Goal: Task Accomplishment & Management: Manage account settings

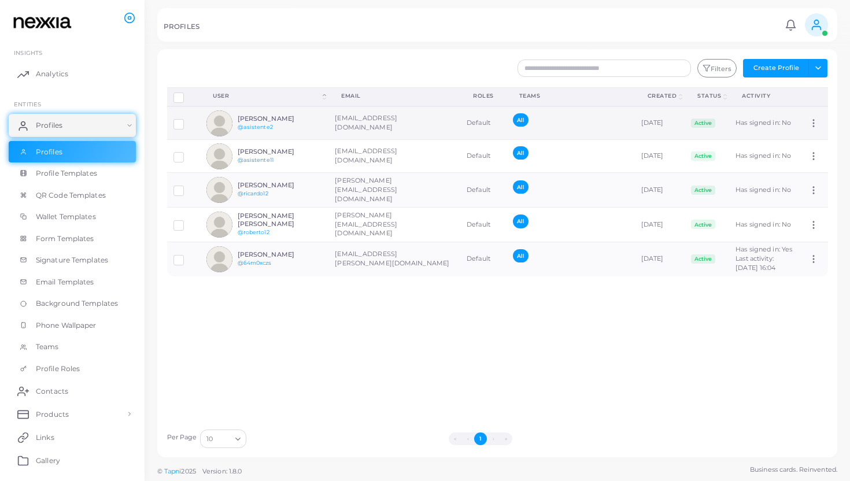
click at [187, 120] on label at bounding box center [187, 120] width 0 height 0
click at [398, 124] on td "[EMAIL_ADDRESS][DOMAIN_NAME]" at bounding box center [394, 123] width 132 height 34
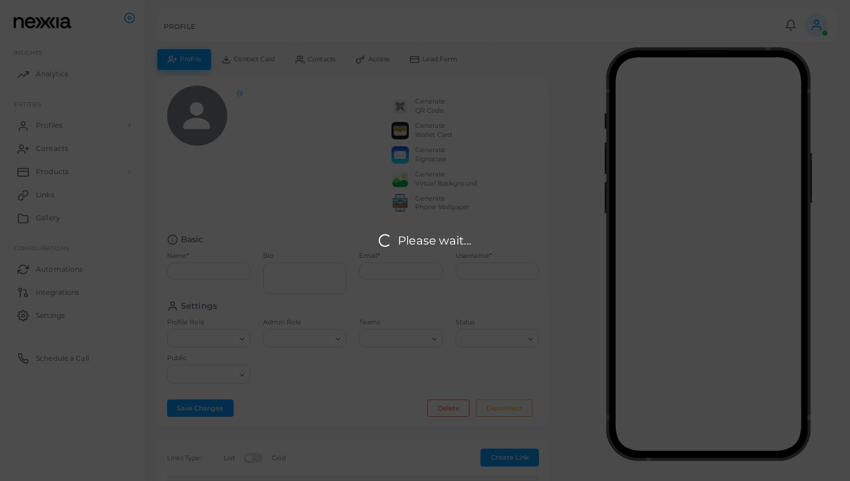
type input "**********"
type textarea "**********"
type input "**********"
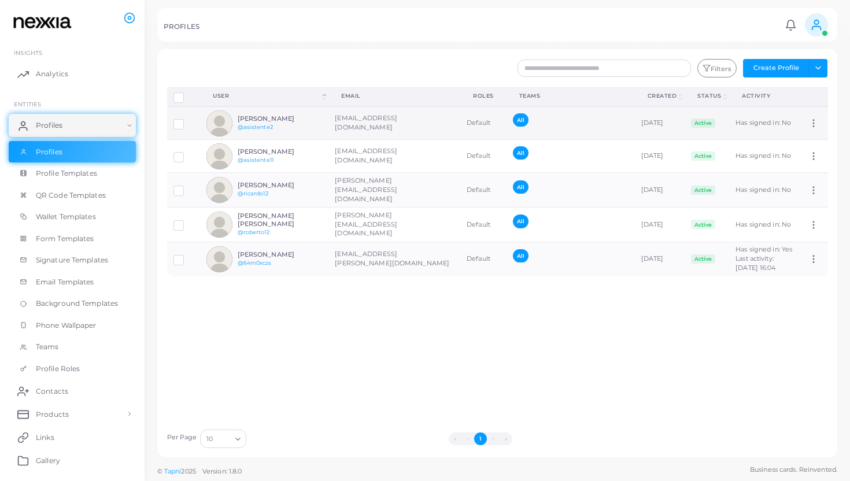
click at [366, 124] on td "[EMAIL_ADDRESS][DOMAIN_NAME]" at bounding box center [394, 123] width 132 height 34
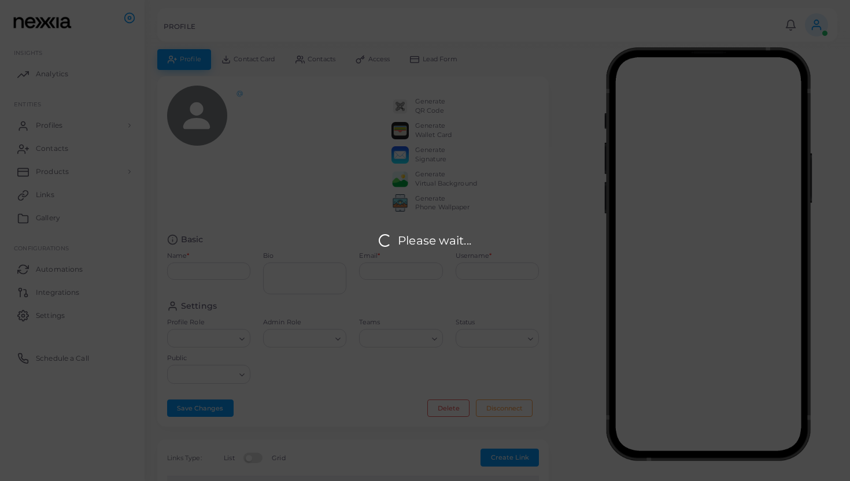
type input "**********"
type textarea "**********"
type input "**********"
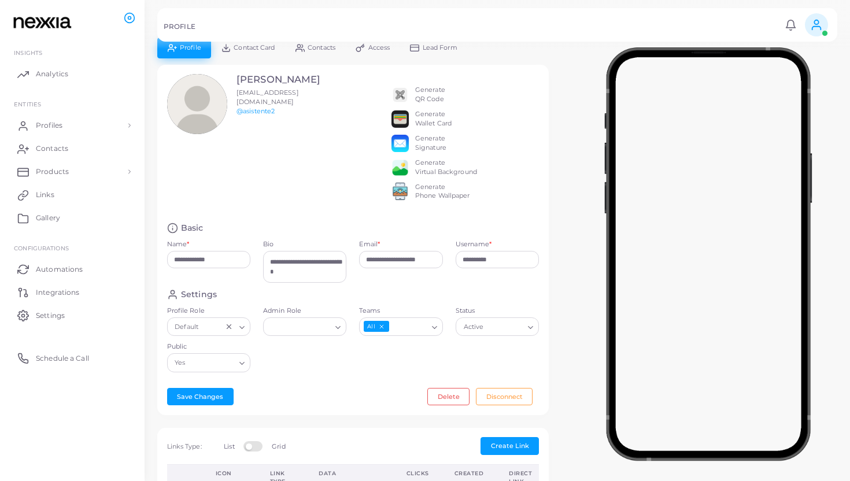
scroll to position [13, 0]
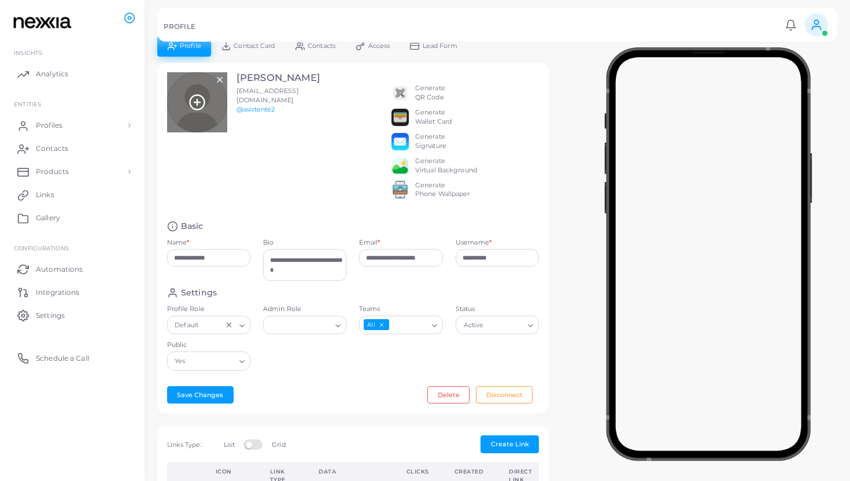
click at [197, 105] on line at bounding box center [197, 102] width 0 height 6
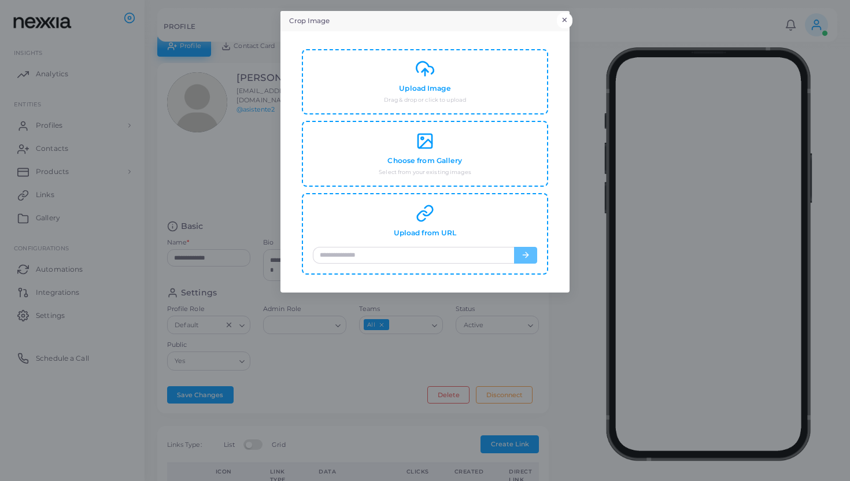
click at [565, 14] on button "×" at bounding box center [565, 20] width 16 height 15
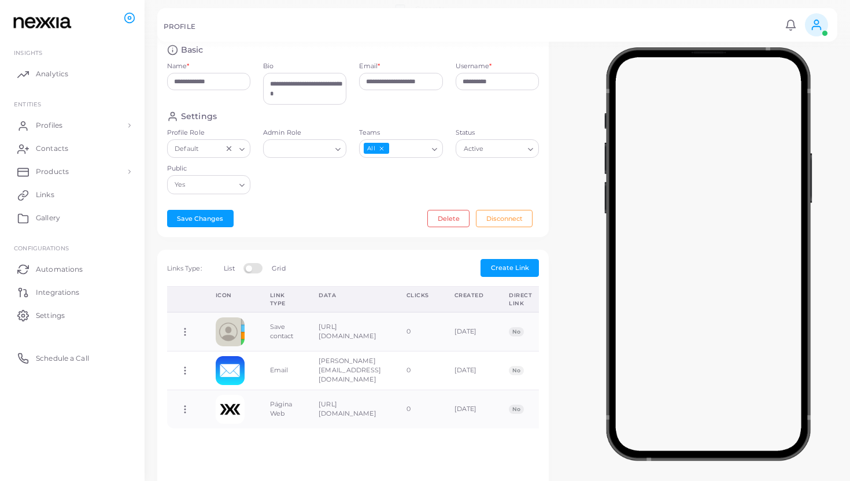
scroll to position [247, 0]
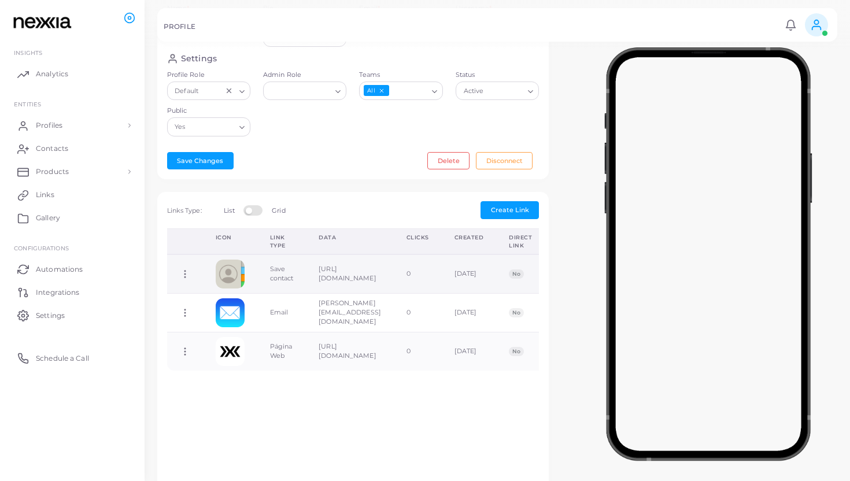
click at [184, 279] on icon at bounding box center [185, 274] width 10 height 10
click at [348, 230] on div "Create New Link Choose Link * Loading... Text * * Direct Link Add Cancel Links …" at bounding box center [352, 385] width 391 height 387
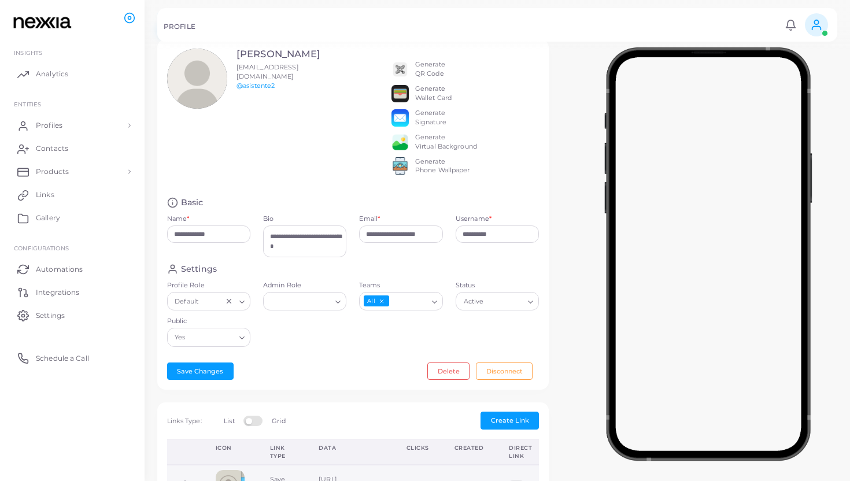
scroll to position [0, 0]
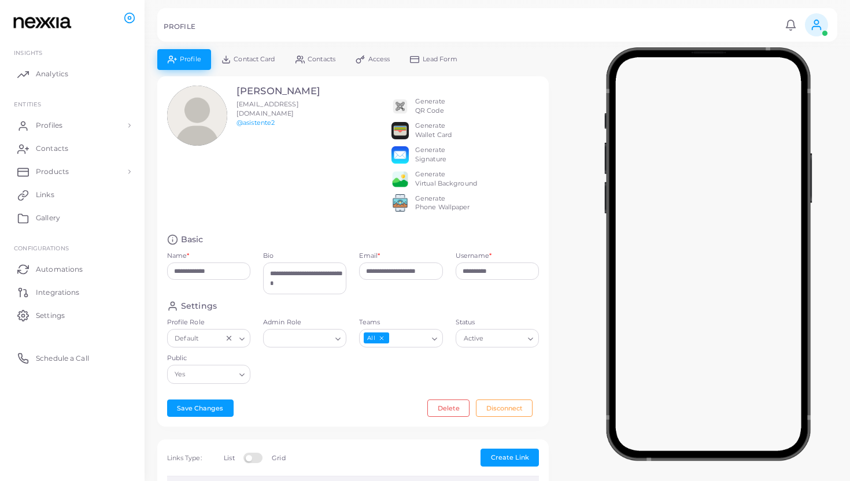
click at [318, 54] on link "Contacts" at bounding box center [315, 59] width 60 height 20
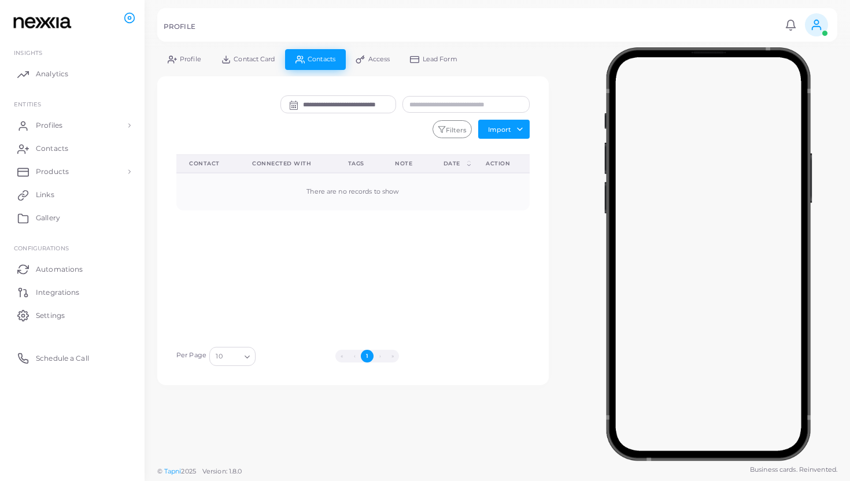
click at [252, 58] on span "Contact Card" at bounding box center [254, 59] width 41 height 6
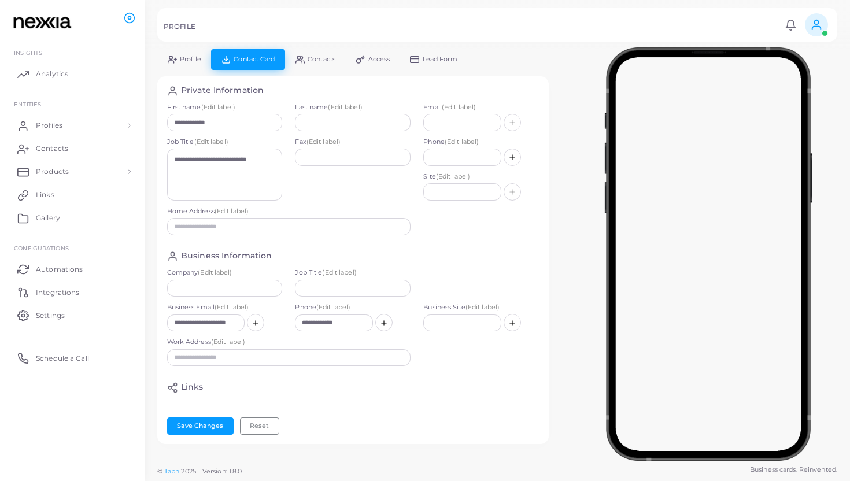
click at [315, 65] on link "Contacts" at bounding box center [315, 59] width 60 height 20
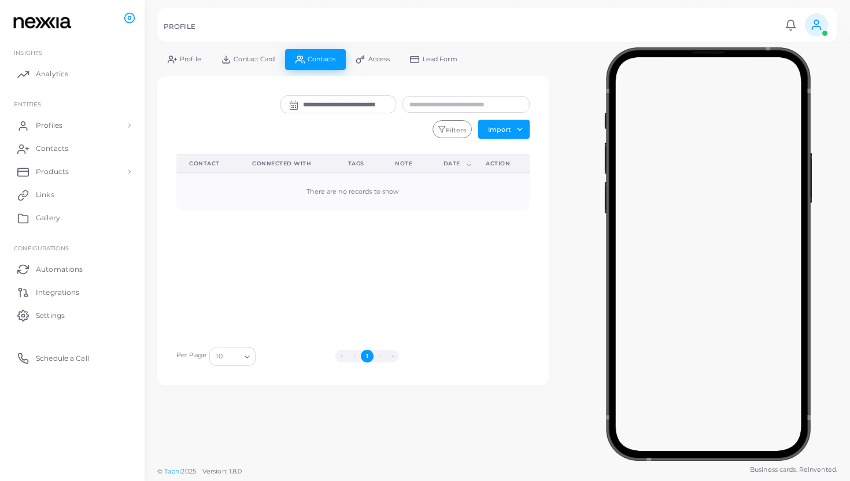
click at [257, 55] on link "Contact Card" at bounding box center [248, 59] width 74 height 20
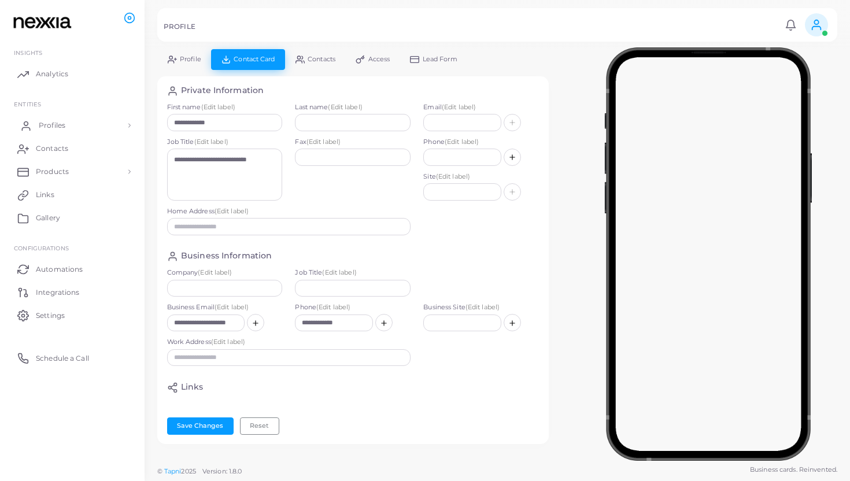
click at [56, 130] on link "Profiles" at bounding box center [72, 125] width 127 height 23
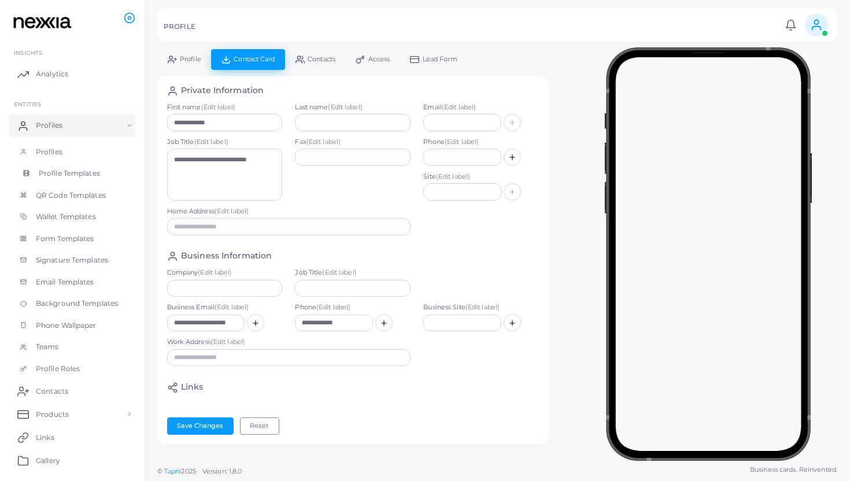
click at [69, 173] on span "Profile Templates" at bounding box center [69, 173] width 61 height 10
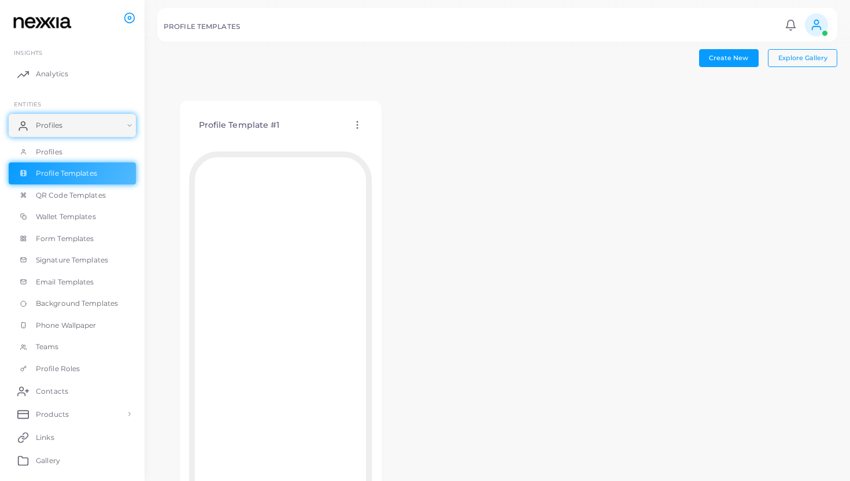
click at [357, 127] on icon at bounding box center [357, 125] width 10 height 10
click at [373, 143] on icon at bounding box center [371, 140] width 9 height 9
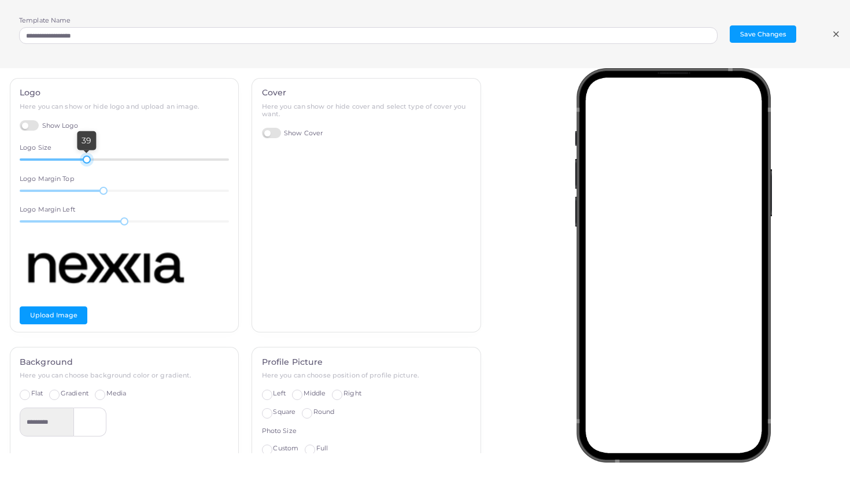
click at [87, 162] on div at bounding box center [87, 160] width 8 height 8
click at [273, 135] on label "Show Cover" at bounding box center [292, 133] width 61 height 11
click at [324, 157] on label "Standard" at bounding box center [338, 155] width 28 height 9
click at [273, 154] on label "Full Width" at bounding box center [289, 155] width 33 height 9
click at [269, 132] on label "Show Cover" at bounding box center [292, 133] width 61 height 11
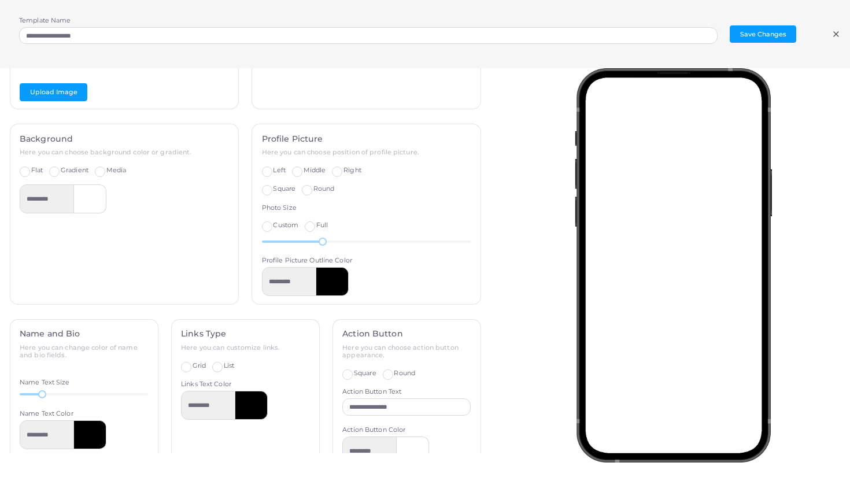
scroll to position [270, 0]
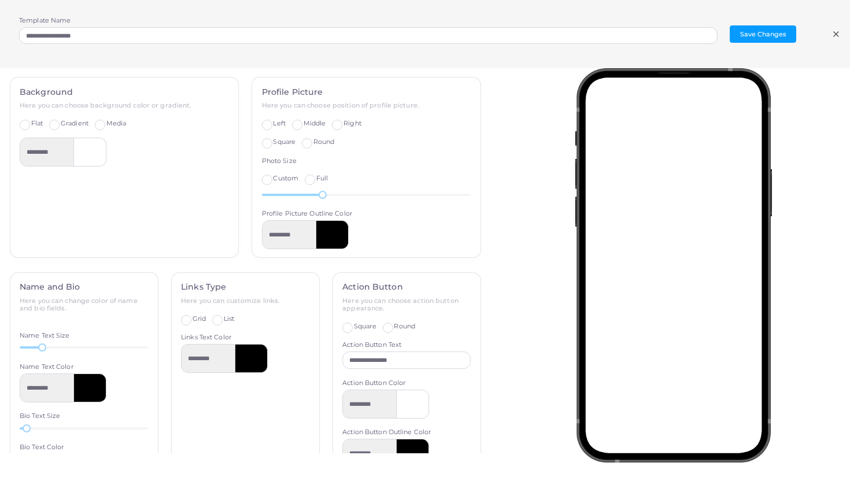
click at [343, 125] on label "Right" at bounding box center [352, 123] width 18 height 9
click at [304, 123] on label "Middle" at bounding box center [315, 123] width 23 height 9
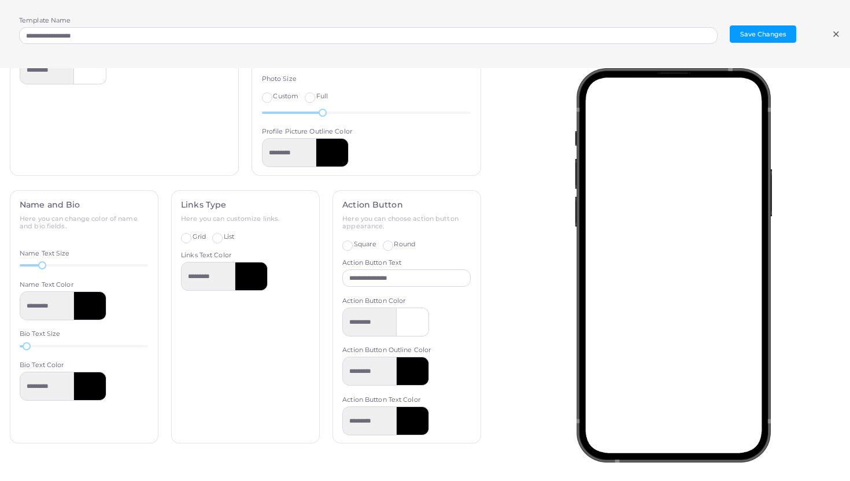
scroll to position [357, 0]
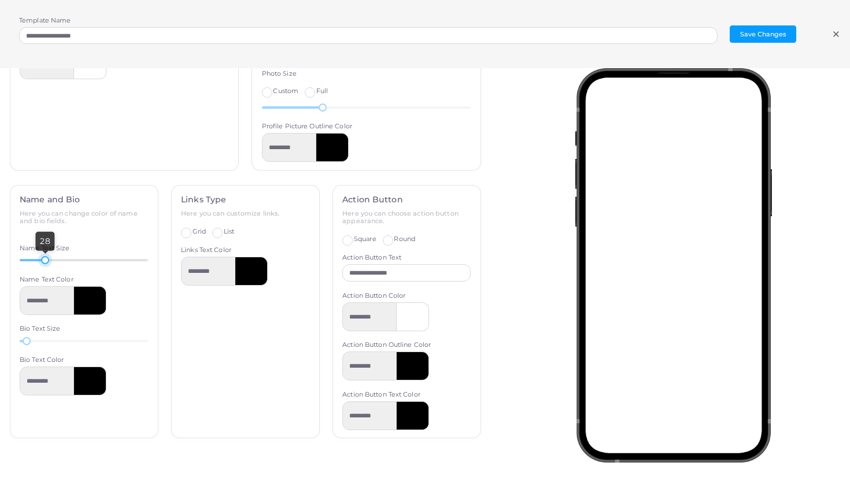
click at [45, 258] on div at bounding box center [45, 260] width 8 height 8
click at [224, 232] on label "List" at bounding box center [229, 231] width 10 height 9
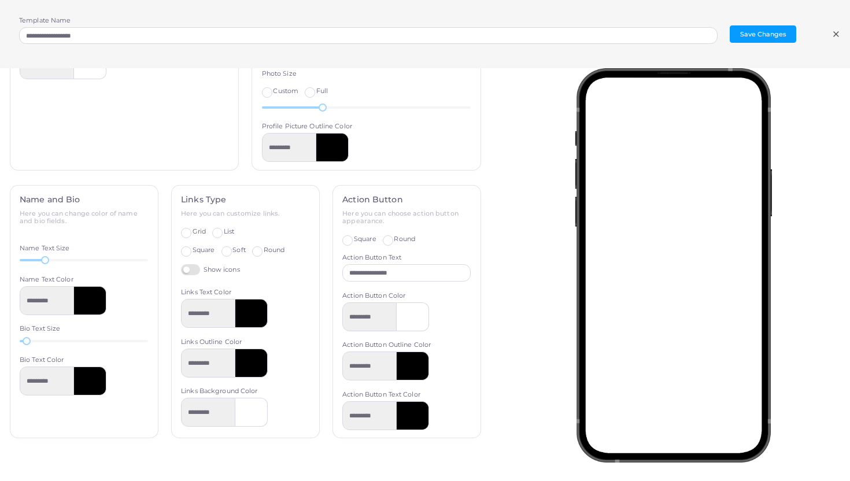
click at [193, 233] on label "Grid" at bounding box center [199, 231] width 13 height 9
type input "*********"
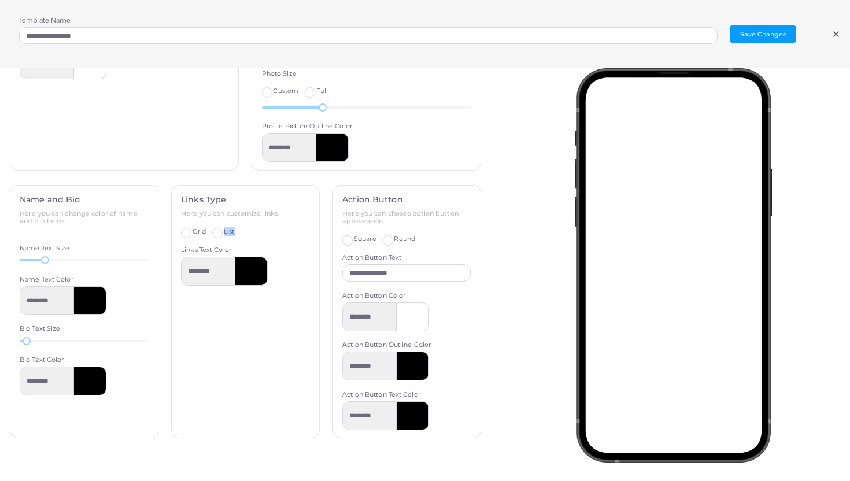
click at [223, 230] on div "List" at bounding box center [223, 231] width 22 height 9
click at [224, 232] on label "List" at bounding box center [229, 231] width 10 height 9
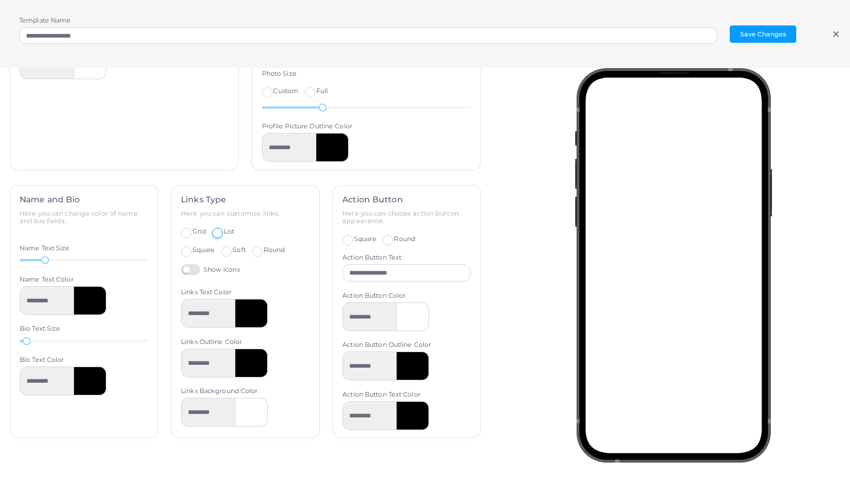
scroll to position [366, 0]
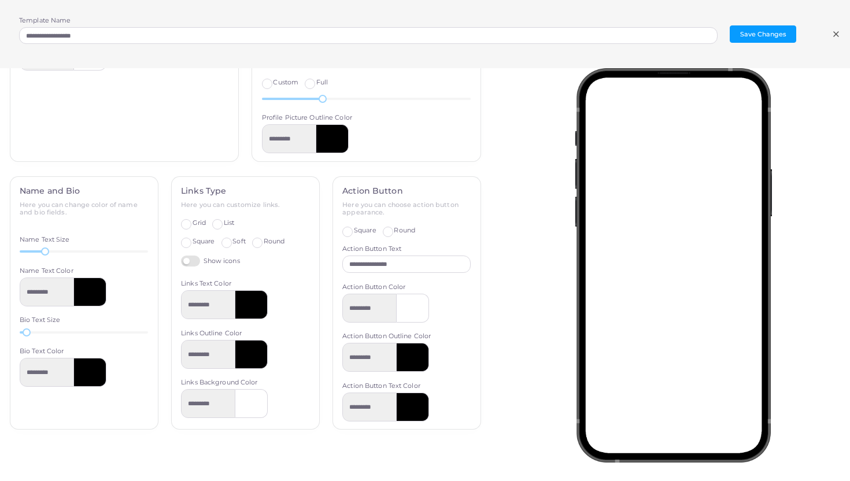
click at [354, 232] on label "Square" at bounding box center [365, 230] width 23 height 9
click at [394, 228] on label "Round" at bounding box center [404, 230] width 21 height 9
click at [384, 264] on input "**********" at bounding box center [406, 264] width 128 height 17
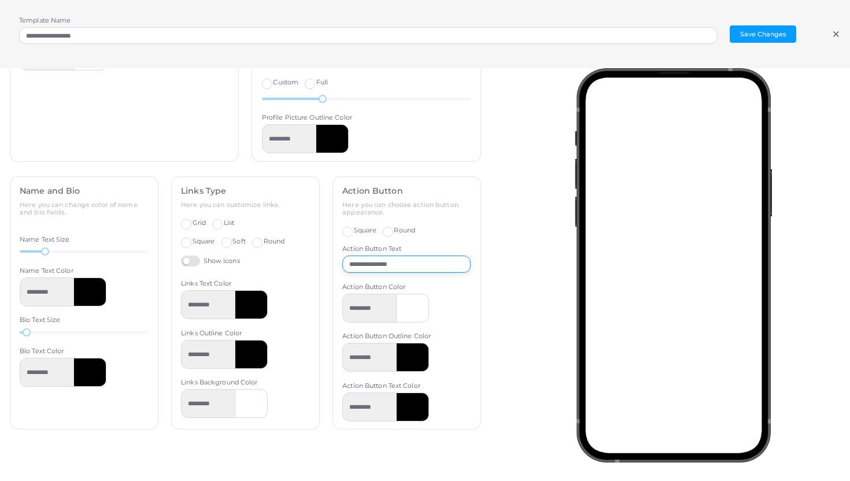
type input "*"
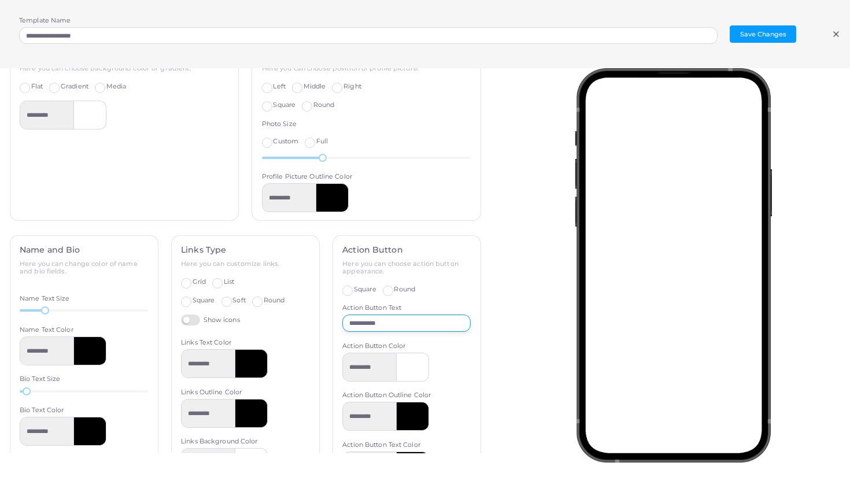
scroll to position [304, 0]
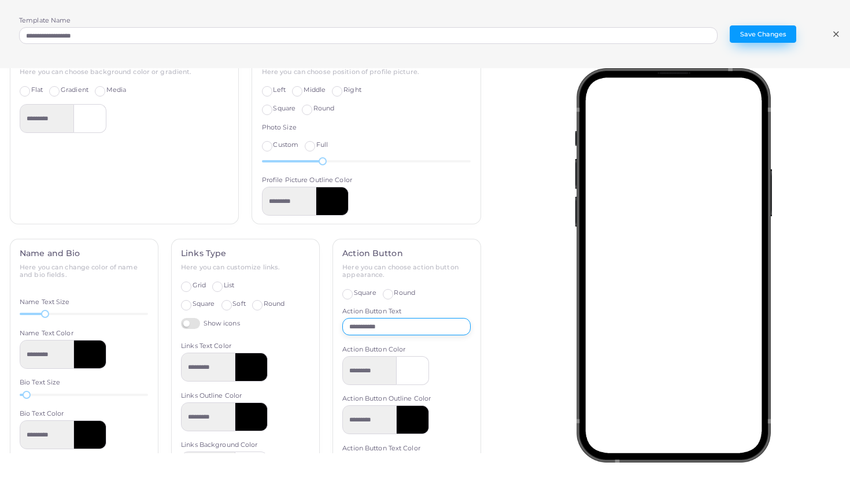
type input "**********"
click at [773, 40] on button "Save Changes" at bounding box center [763, 33] width 66 height 17
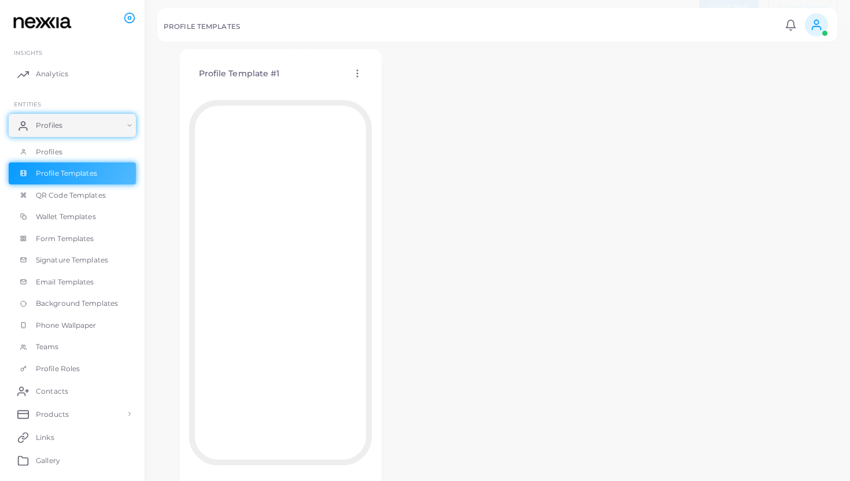
scroll to position [103, 0]
click at [61, 198] on span "QR Code Templates" at bounding box center [74, 195] width 70 height 10
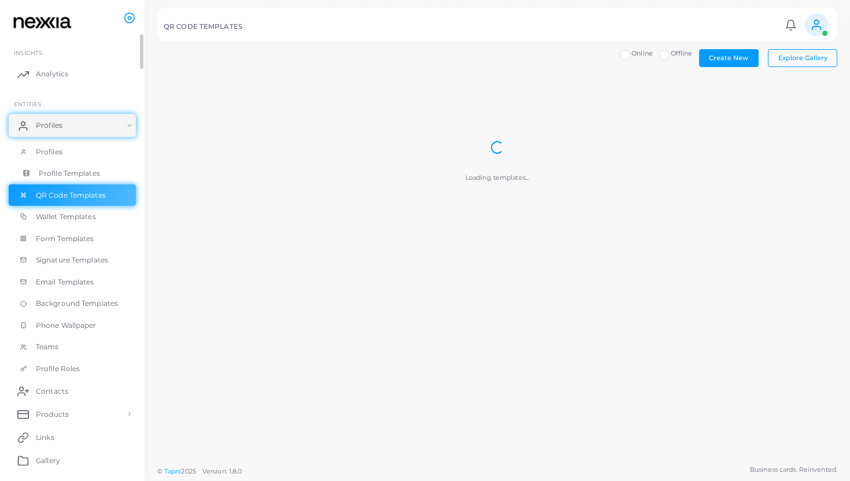
click at [65, 175] on span "Profile Templates" at bounding box center [69, 173] width 61 height 10
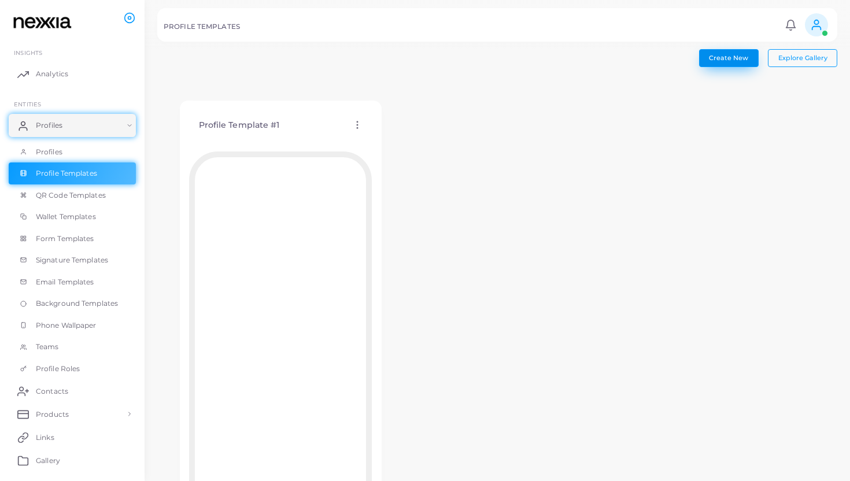
click at [722, 64] on button "Create New" at bounding box center [729, 57] width 60 height 17
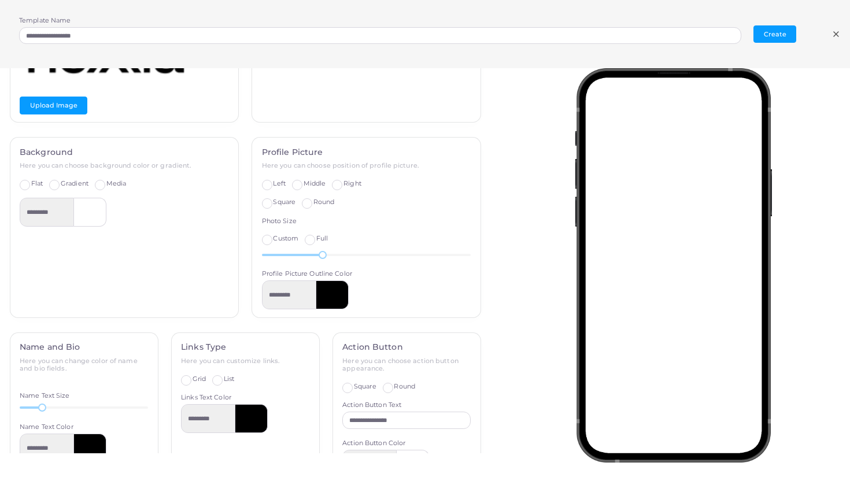
scroll to position [366, 0]
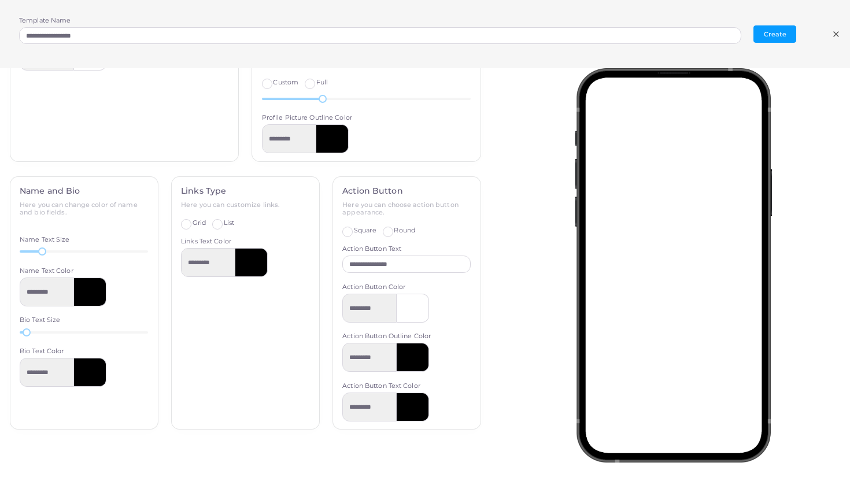
click at [837, 36] on icon at bounding box center [835, 33] width 9 height 9
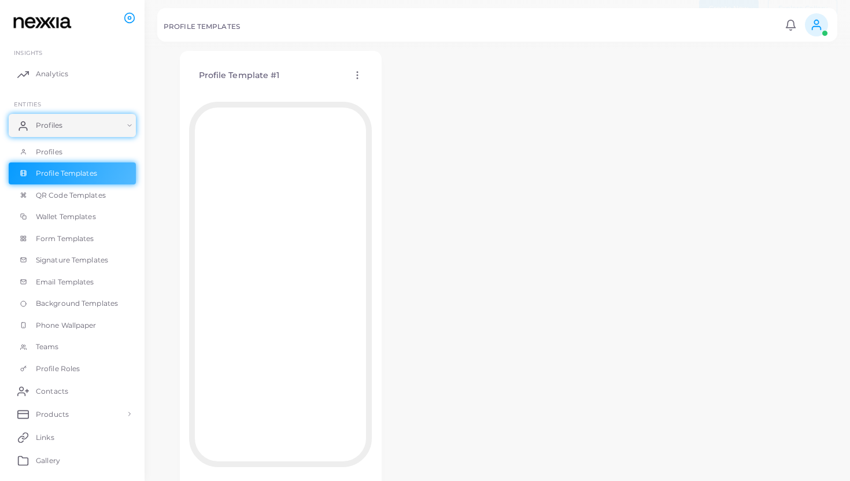
scroll to position [0, 0]
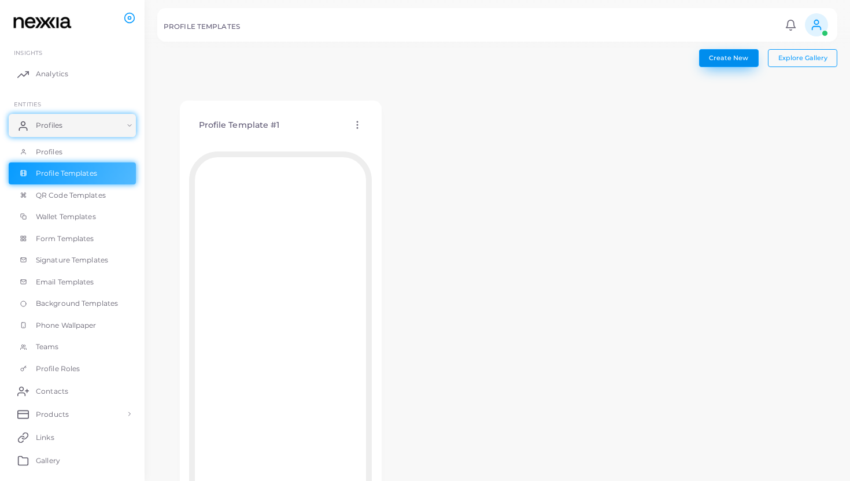
click at [730, 61] on span "Create New" at bounding box center [728, 58] width 39 height 8
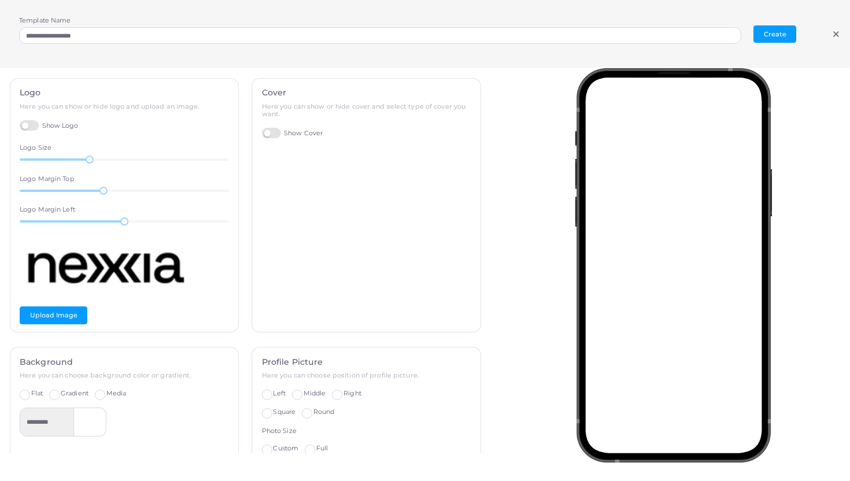
click at [833, 25] on div "**********" at bounding box center [425, 34] width 850 height 68
click at [833, 34] on icon at bounding box center [835, 33] width 9 height 9
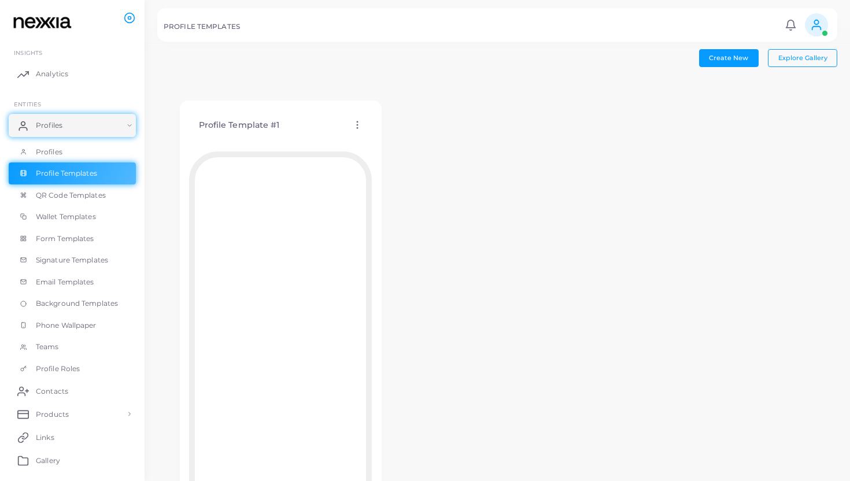
click at [356, 124] on icon at bounding box center [357, 125] width 10 height 10
click at [369, 154] on icon at bounding box center [370, 154] width 9 height 9
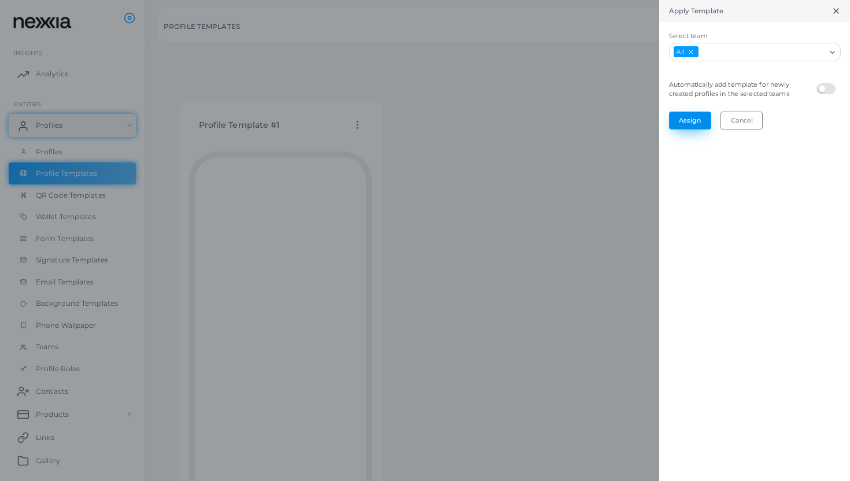
click at [700, 122] on button "Assign" at bounding box center [690, 120] width 42 height 17
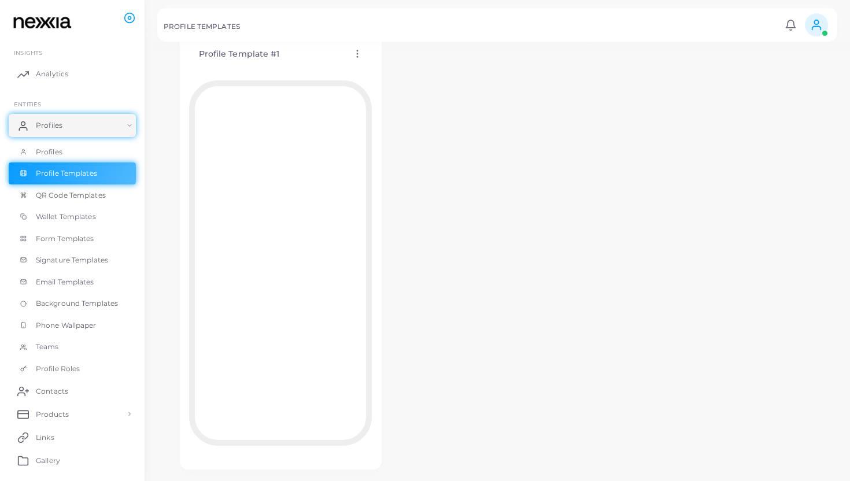
scroll to position [103, 0]
click at [101, 121] on link "Profiles" at bounding box center [72, 125] width 127 height 23
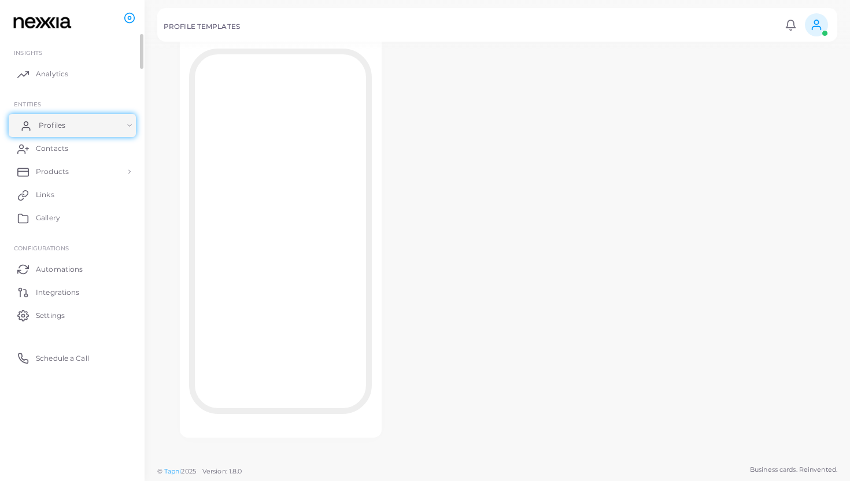
click at [63, 125] on span "Profiles" at bounding box center [52, 125] width 27 height 10
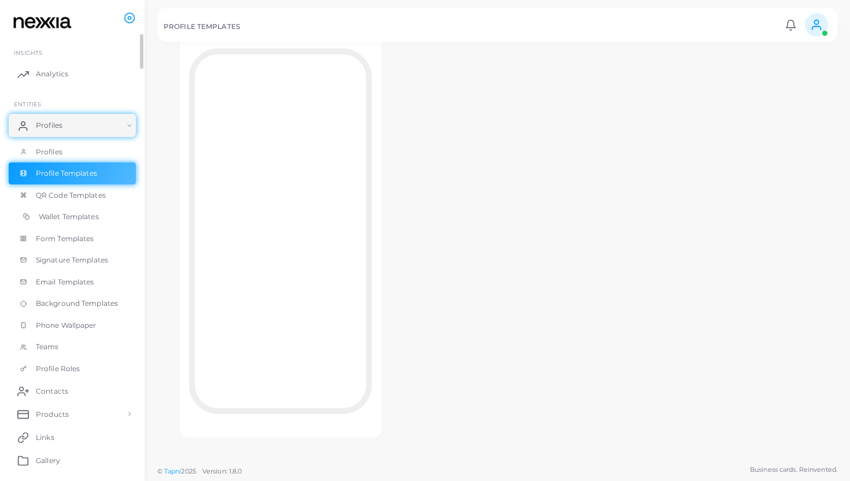
click at [71, 212] on span "Wallet Templates" at bounding box center [69, 217] width 60 height 10
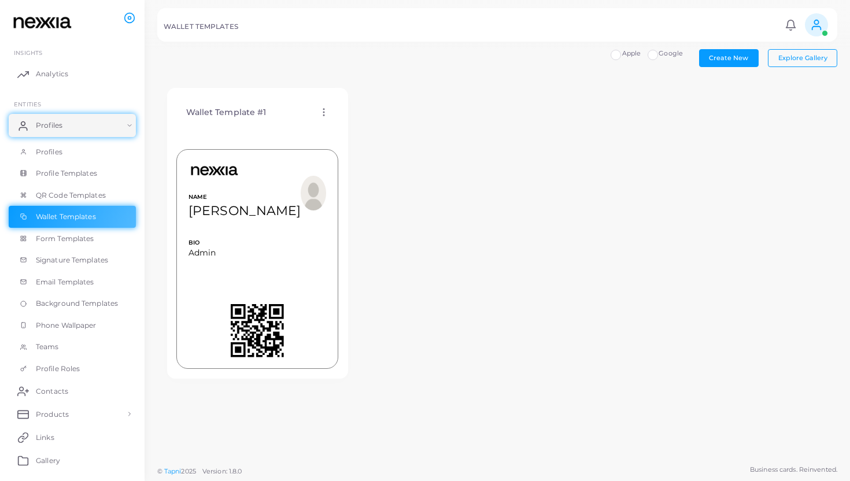
click at [317, 189] on img at bounding box center [313, 193] width 25 height 35
click at [99, 239] on link "Form Templates" at bounding box center [72, 239] width 127 height 22
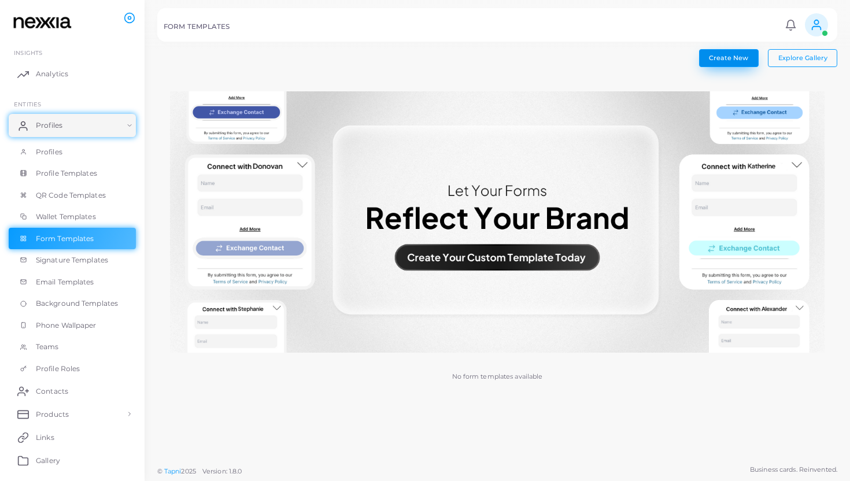
click at [733, 63] on button "Create New" at bounding box center [729, 57] width 60 height 17
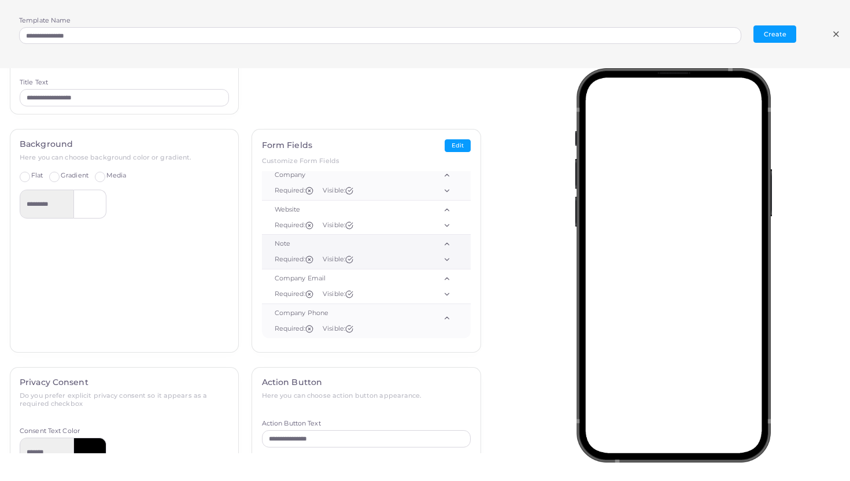
scroll to position [146, 0]
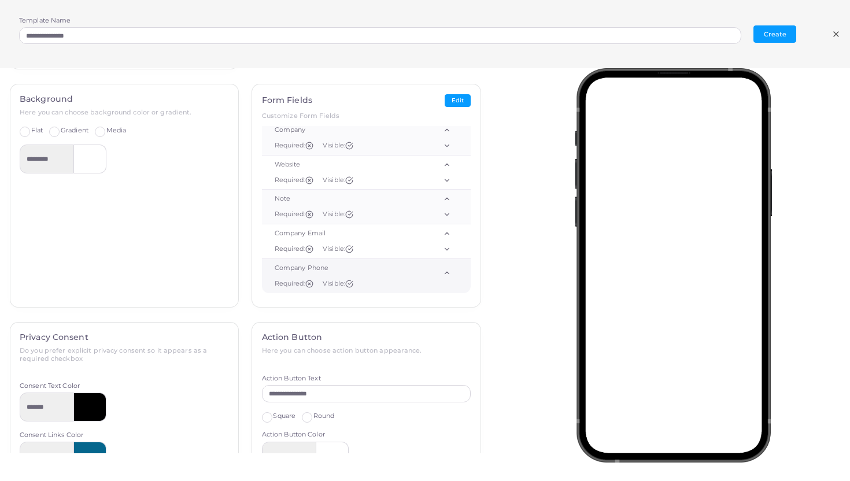
drag, startPoint x: 312, startPoint y: 284, endPoint x: 420, endPoint y: 282, distance: 108.1
click at [420, 282] on td "Company Phone Required: Visible:" at bounding box center [342, 275] width 161 height 34
click at [458, 98] on button "Edit" at bounding box center [458, 100] width 26 height 13
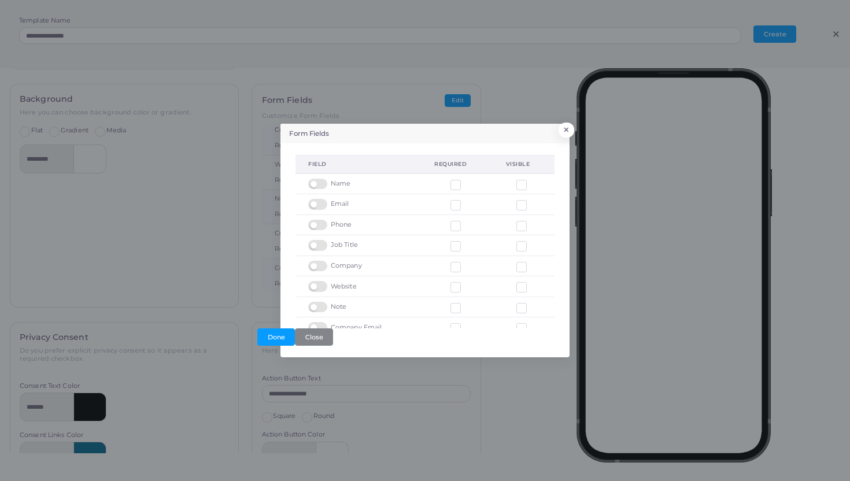
scroll to position [36, 0]
click at [316, 307] on label at bounding box center [319, 307] width 23 height 0
click at [315, 286] on label at bounding box center [319, 286] width 23 height 0
click at [315, 266] on label at bounding box center [319, 266] width 23 height 0
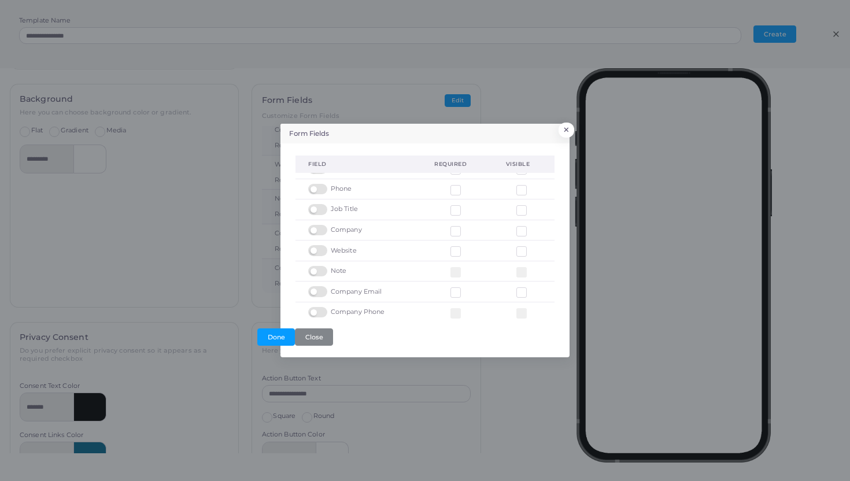
drag, startPoint x: 318, startPoint y: 248, endPoint x: 314, endPoint y: 258, distance: 11.2
click at [314, 258] on td "Website" at bounding box center [358, 251] width 126 height 21
click at [282, 331] on button "Done" at bounding box center [276, 336] width 38 height 17
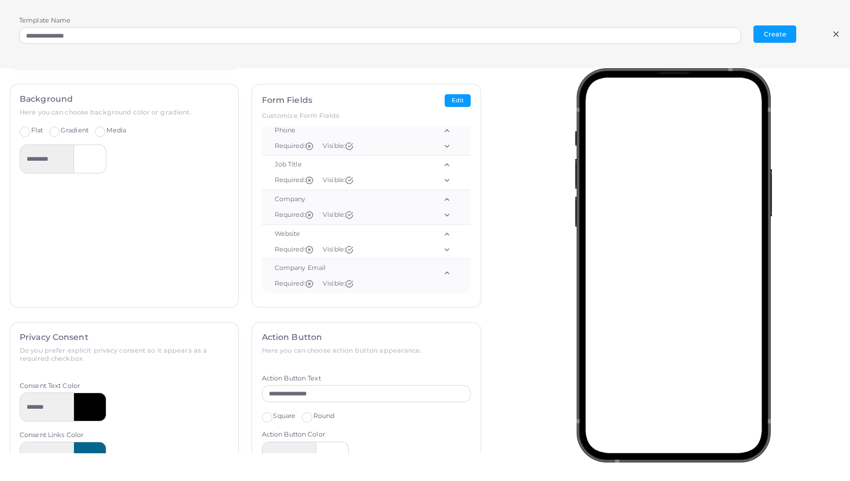
scroll to position [93, 0]
click at [458, 103] on button "Edit" at bounding box center [458, 100] width 26 height 13
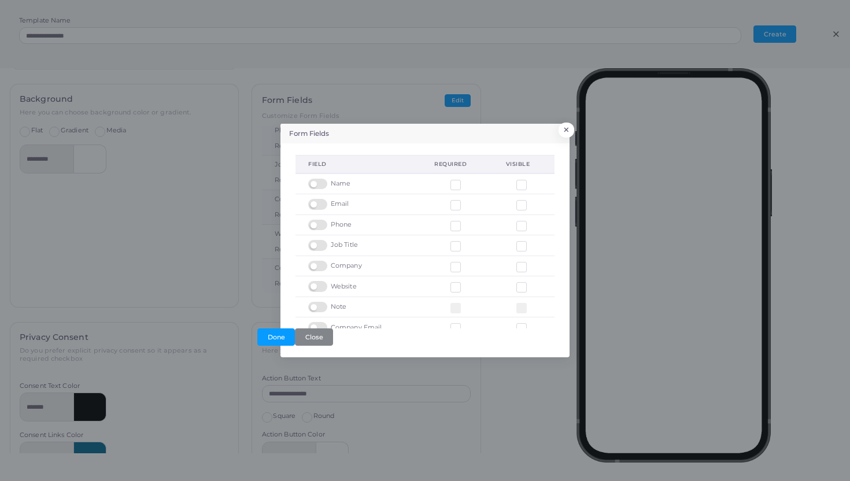
scroll to position [36, 0]
click at [317, 286] on label at bounding box center [319, 286] width 23 height 0
click at [282, 341] on button "Done" at bounding box center [276, 336] width 38 height 17
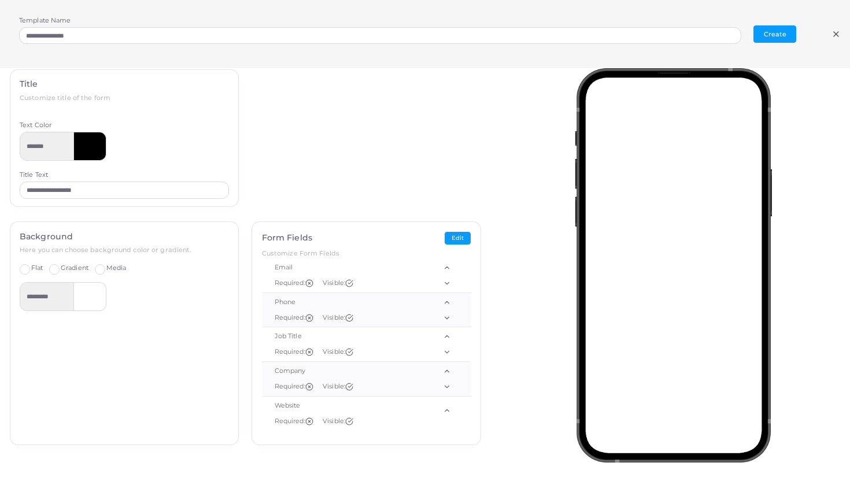
scroll to position [0, 0]
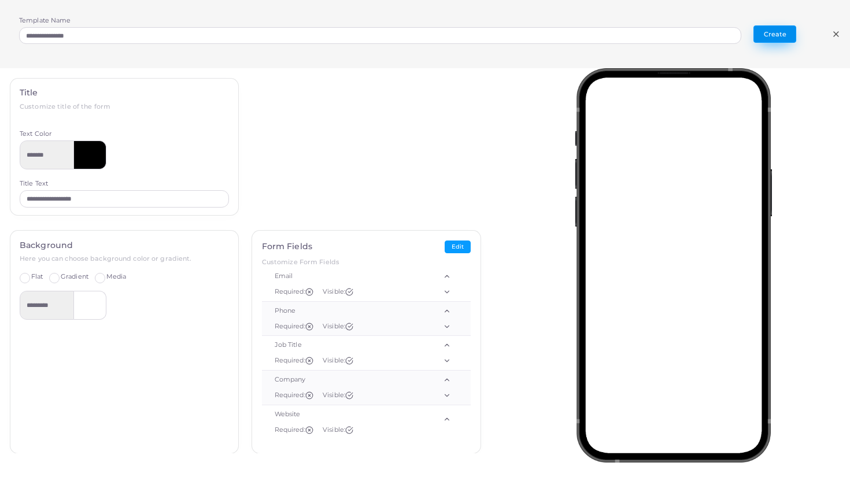
click at [779, 37] on button "Create" at bounding box center [774, 33] width 43 height 17
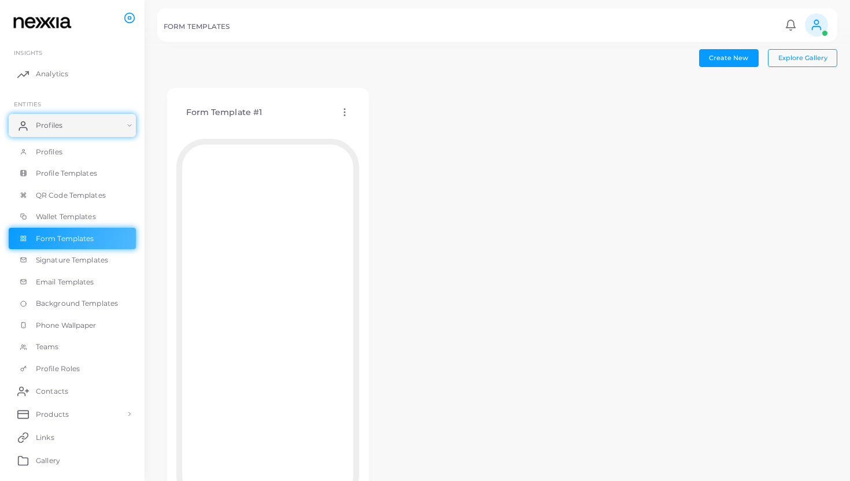
click at [347, 114] on icon at bounding box center [344, 112] width 10 height 10
click at [396, 144] on span "Assign template" at bounding box center [397, 143] width 53 height 9
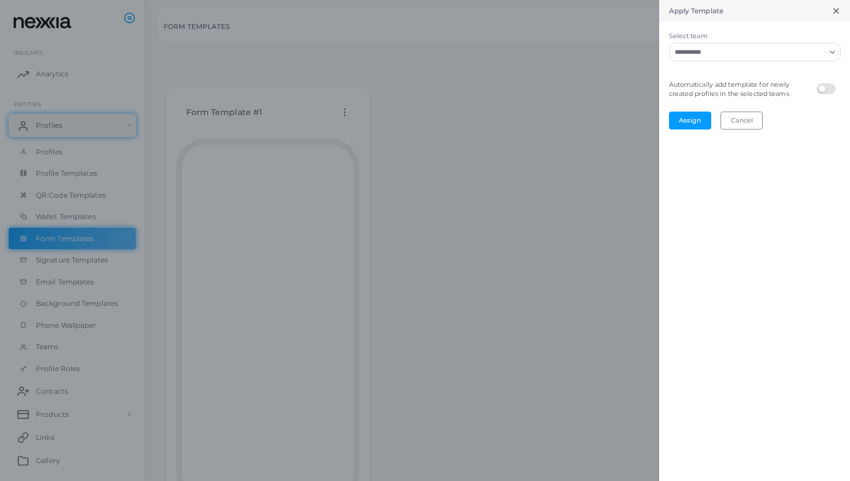
click at [807, 46] on input "Select team" at bounding box center [748, 52] width 154 height 13
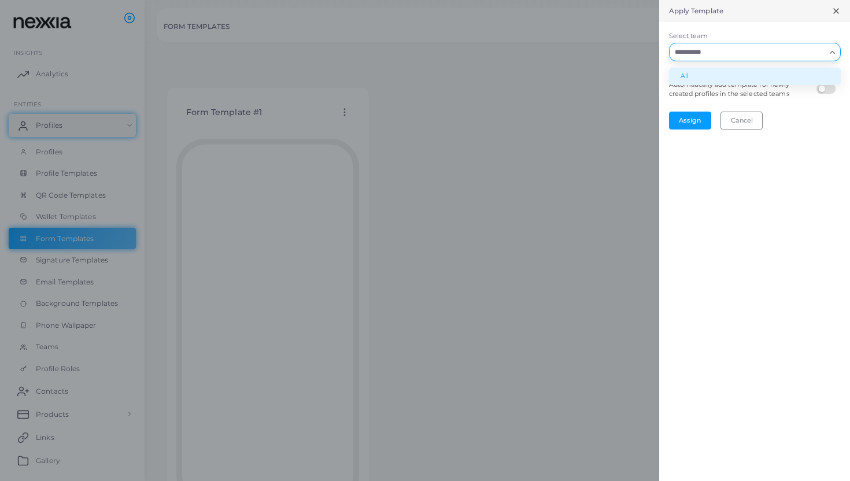
click at [732, 83] on li "All" at bounding box center [755, 76] width 172 height 17
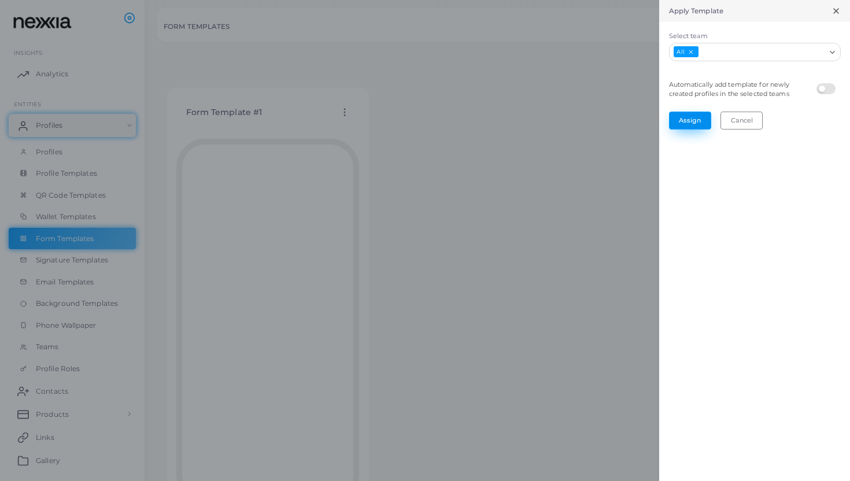
click at [697, 117] on button "Assign" at bounding box center [690, 120] width 42 height 17
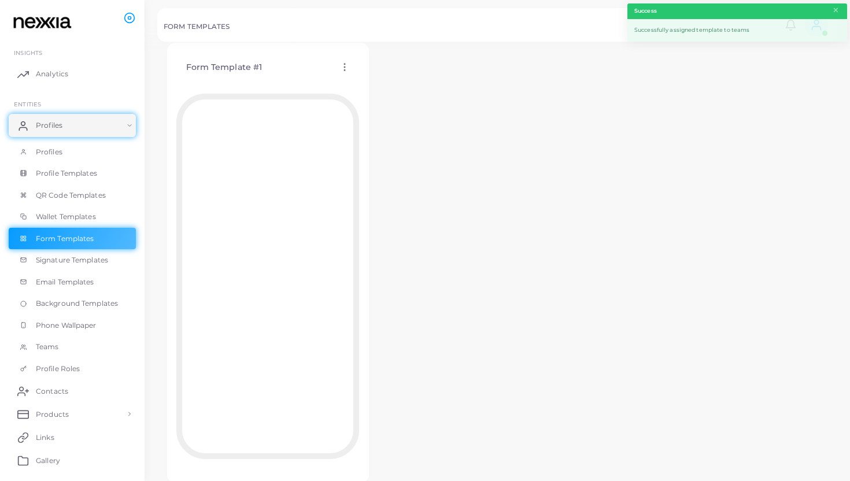
scroll to position [77, 0]
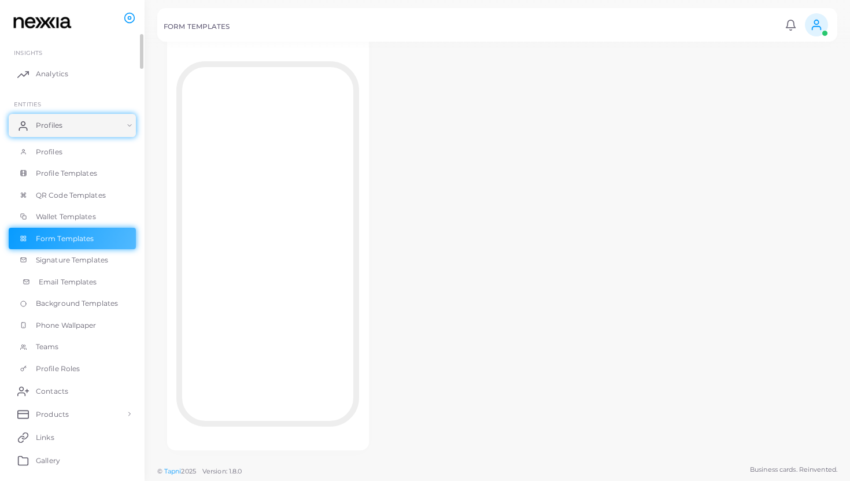
click at [97, 278] on span "Email Templates" at bounding box center [68, 282] width 58 height 10
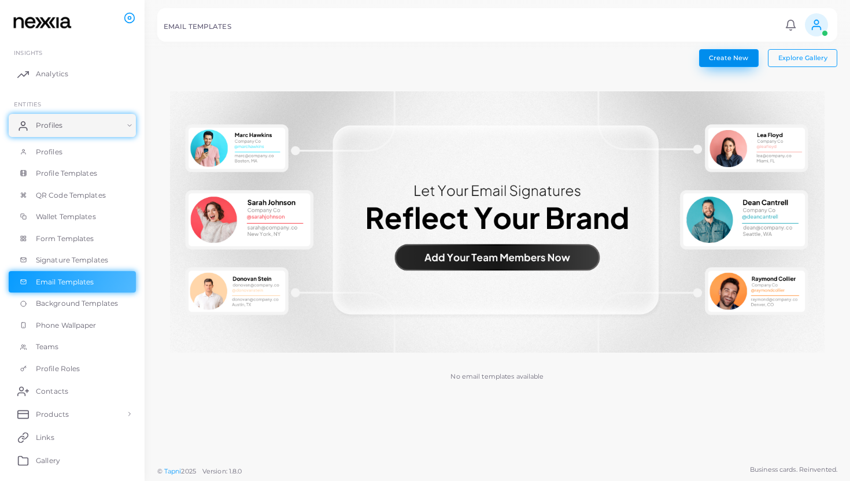
click at [708, 65] on button "Create New" at bounding box center [729, 57] width 60 height 17
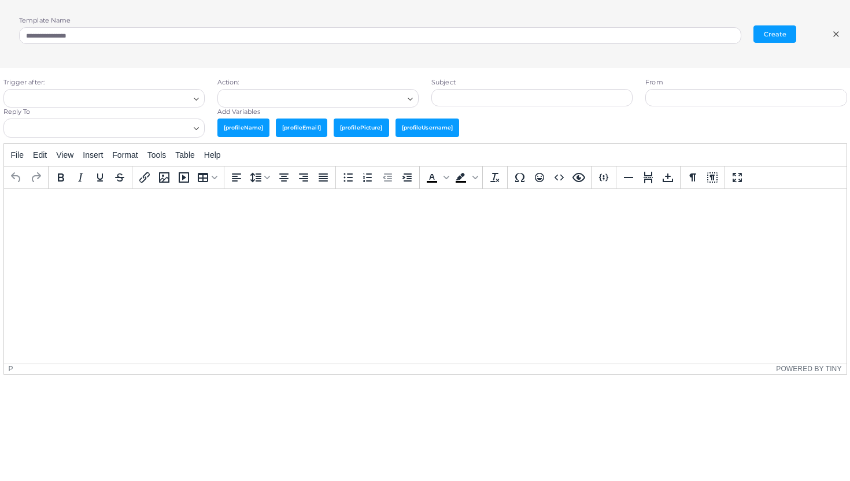
click at [161, 90] on div "Search for option" at bounding box center [99, 97] width 183 height 15
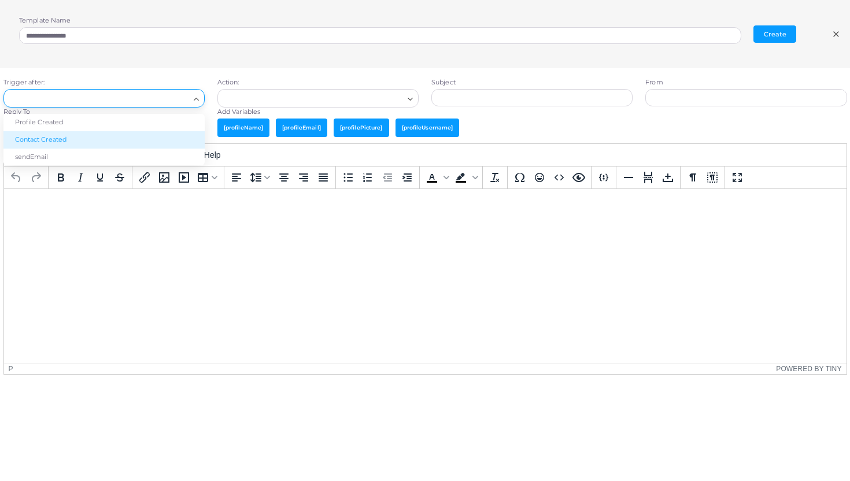
click at [146, 135] on li "Contact Created" at bounding box center [103, 139] width 201 height 17
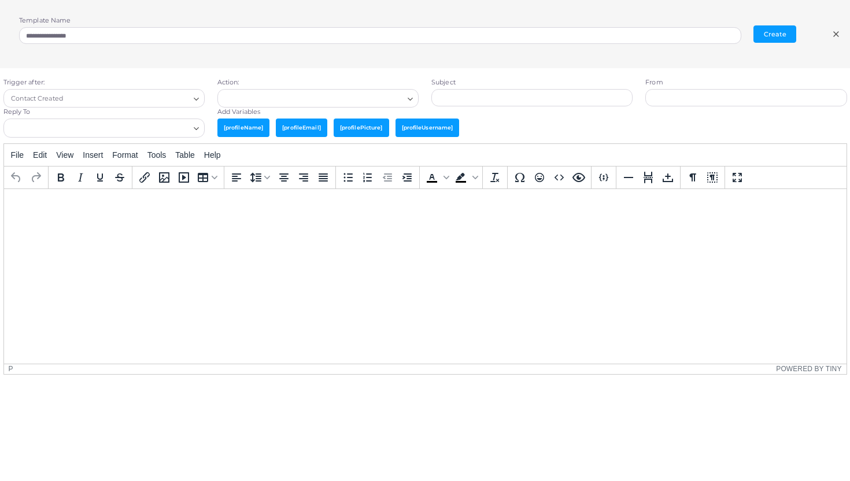
click at [267, 87] on div "Action: Loading..." at bounding box center [318, 92] width 214 height 29
click at [267, 95] on input "Search for option" at bounding box center [313, 98] width 180 height 13
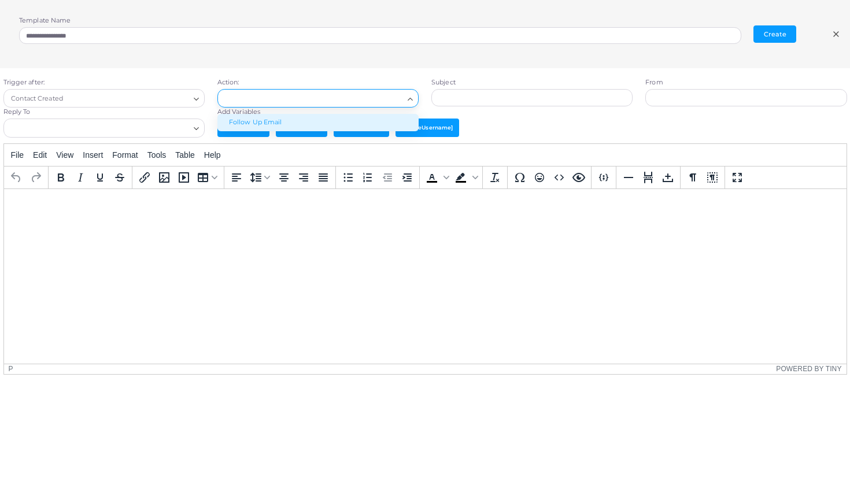
click at [262, 127] on li "Follow Up Email" at bounding box center [317, 122] width 201 height 17
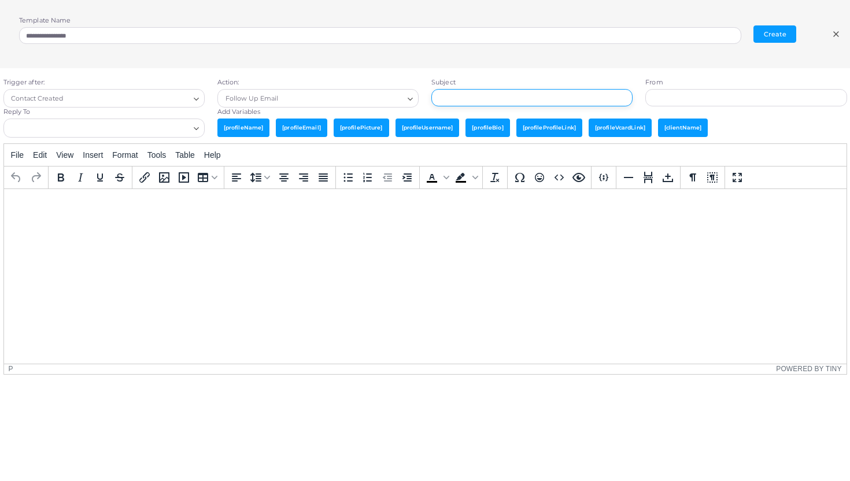
click at [461, 95] on input "text" at bounding box center [531, 97] width 201 height 17
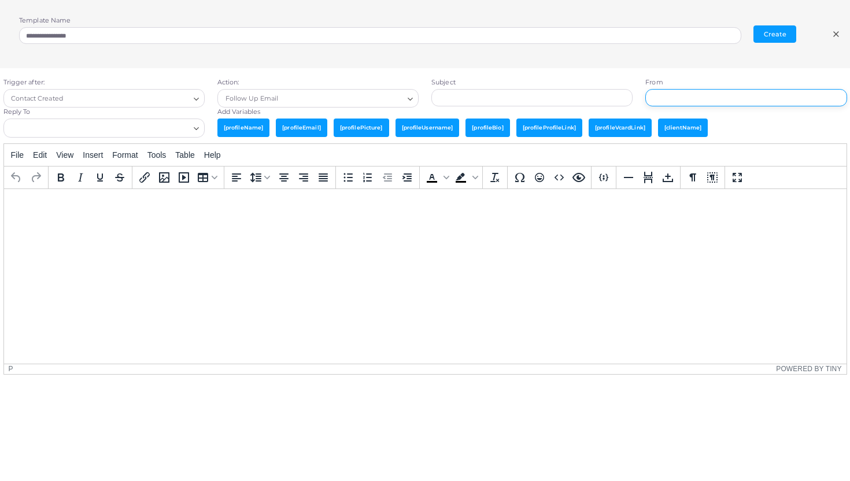
click at [742, 97] on input "text" at bounding box center [745, 97] width 201 height 17
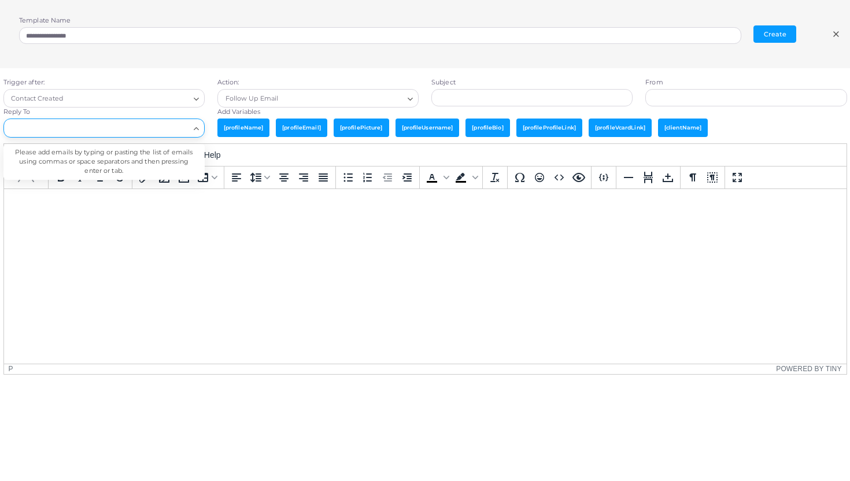
click at [169, 132] on input "Search for option" at bounding box center [97, 128] width 184 height 13
click at [193, 130] on icon "Search for option" at bounding box center [196, 128] width 9 height 9
click at [199, 128] on icon "Search for option" at bounding box center [196, 128] width 9 height 9
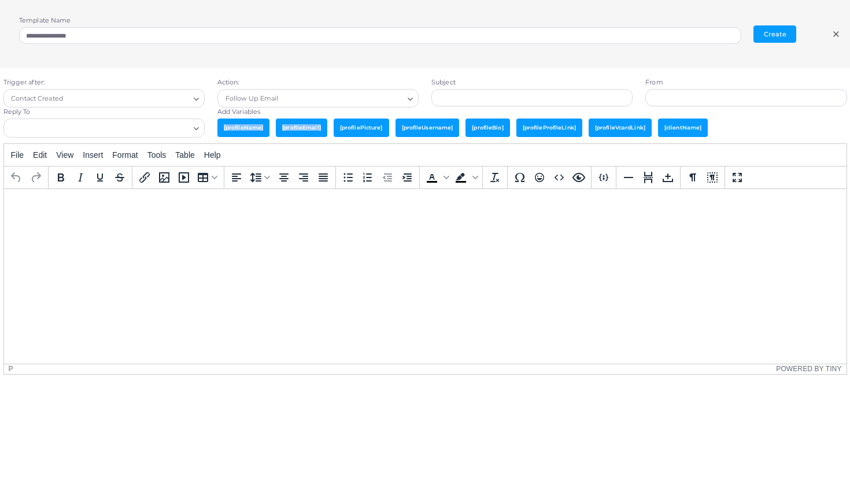
drag, startPoint x: 245, startPoint y: 123, endPoint x: 282, endPoint y: 129, distance: 38.1
click at [284, 130] on div "[profileName] [profileEmail] [profilePicture] [profileUsername] [profileBio] [p…" at bounding box center [532, 131] width 630 height 24
click at [244, 120] on span "[profileName]" at bounding box center [243, 128] width 52 height 18
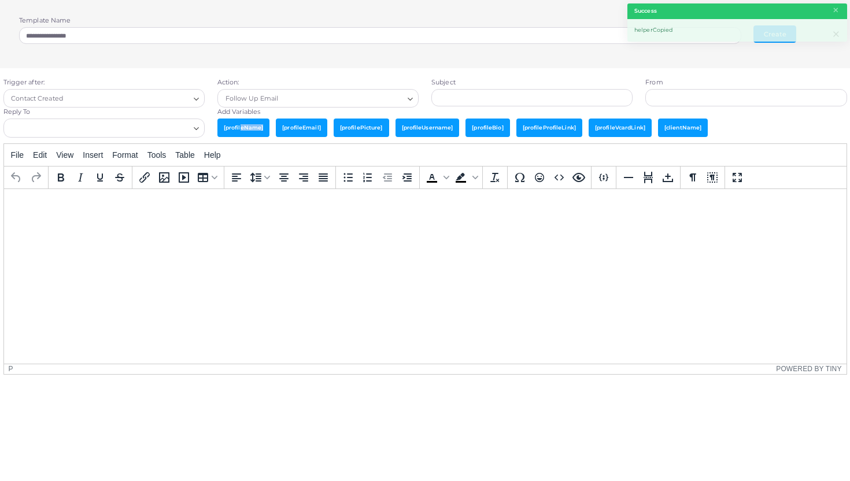
click at [240, 129] on span "[profileName]" at bounding box center [243, 128] width 52 height 18
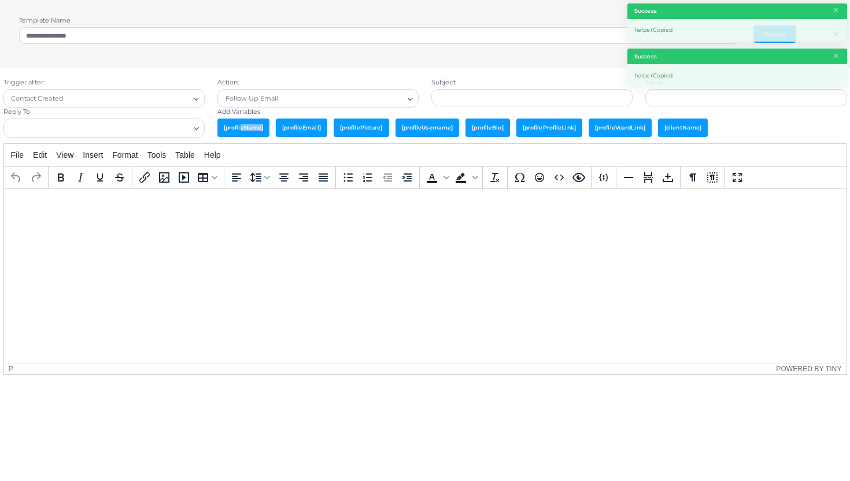
click at [249, 129] on span "[profileName]" at bounding box center [243, 128] width 52 height 18
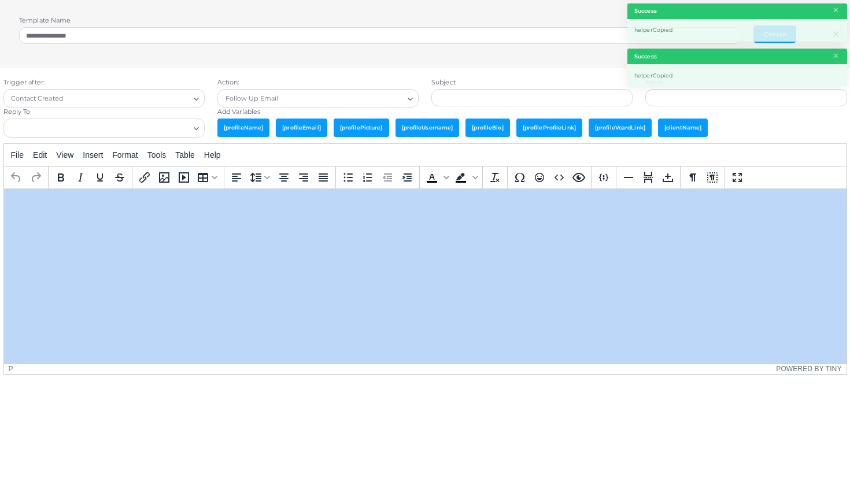
drag, startPoint x: 688, startPoint y: 322, endPoint x: 547, endPoint y: 280, distance: 147.3
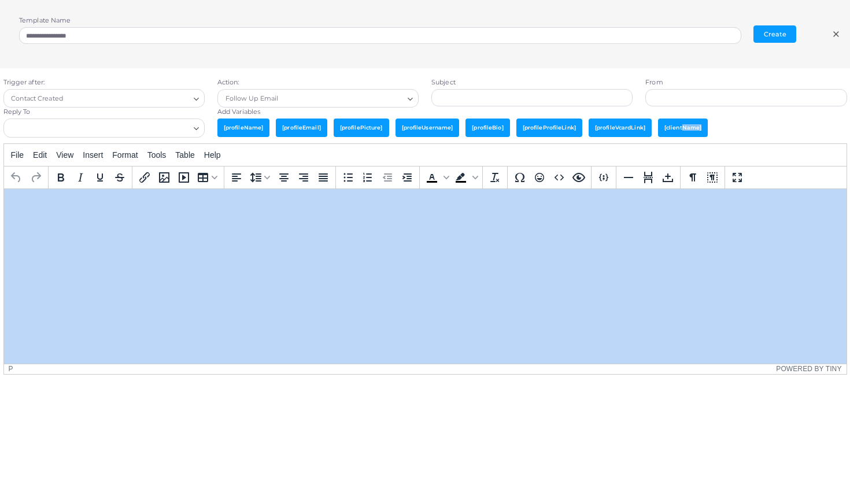
drag, startPoint x: 685, startPoint y: 315, endPoint x: 443, endPoint y: 247, distance: 250.3
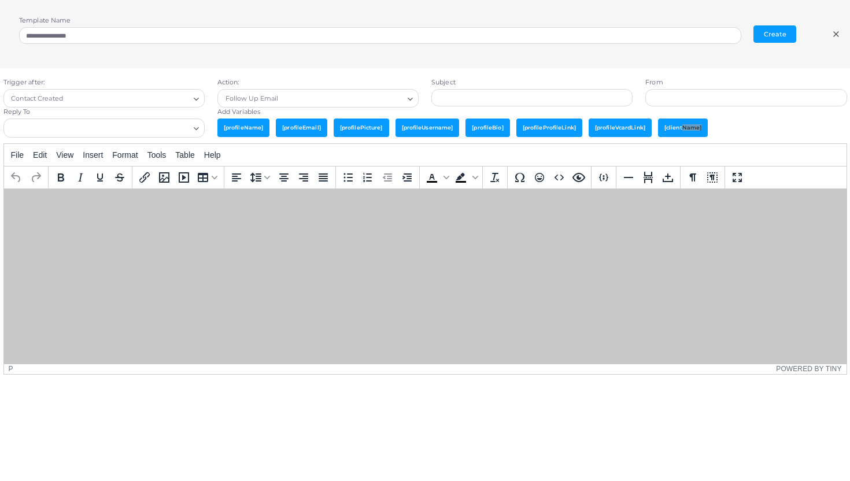
click at [443, 220] on html at bounding box center [424, 203] width 842 height 31
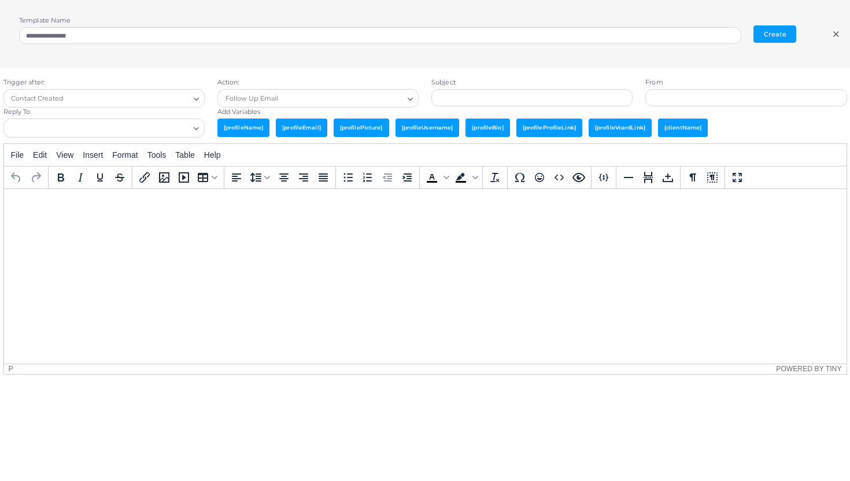
click at [685, 131] on span "[clientName]" at bounding box center [683, 128] width 50 height 18
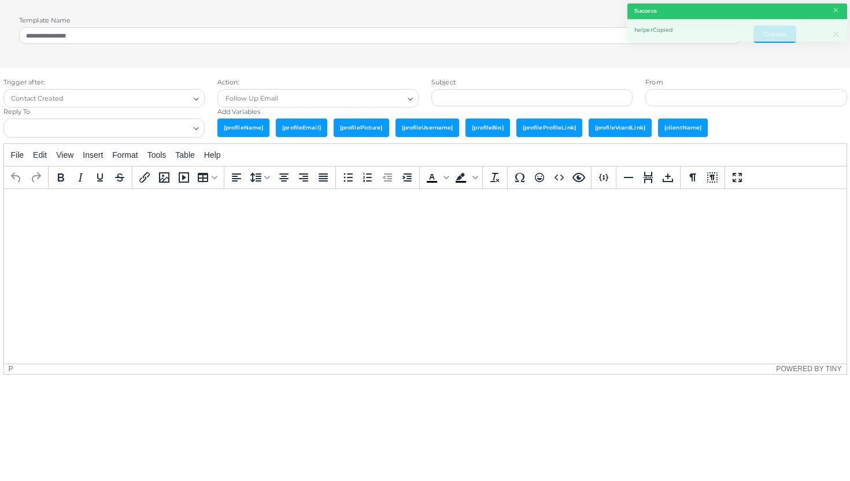
click at [513, 220] on html at bounding box center [424, 203] width 842 height 31
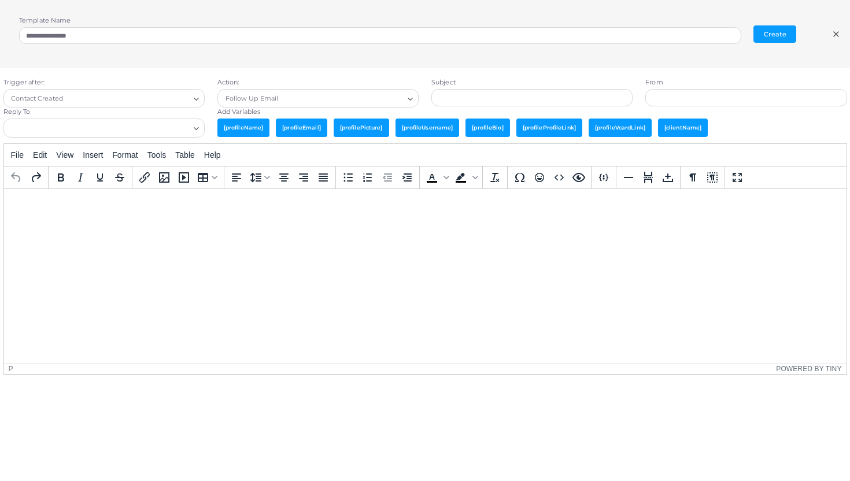
click at [549, 131] on span "[profileProfileLink]" at bounding box center [549, 128] width 66 height 18
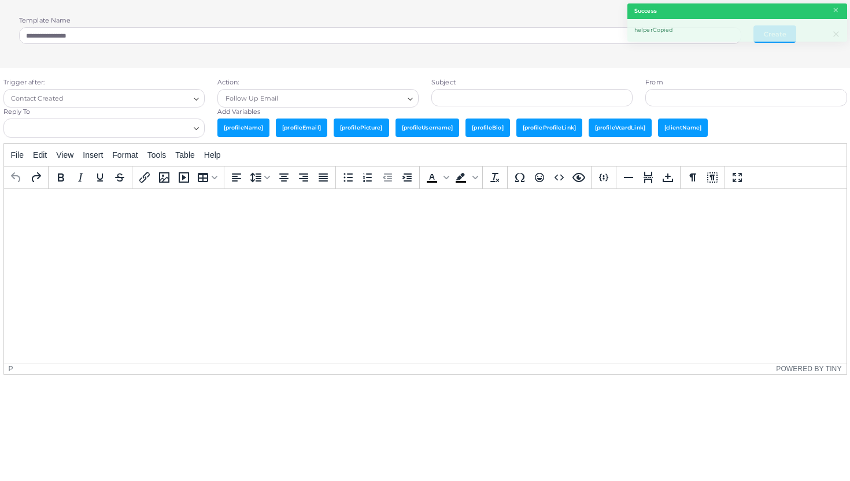
click at [394, 220] on html at bounding box center [424, 203] width 842 height 31
click at [308, 220] on html "**********" at bounding box center [424, 203] width 842 height 31
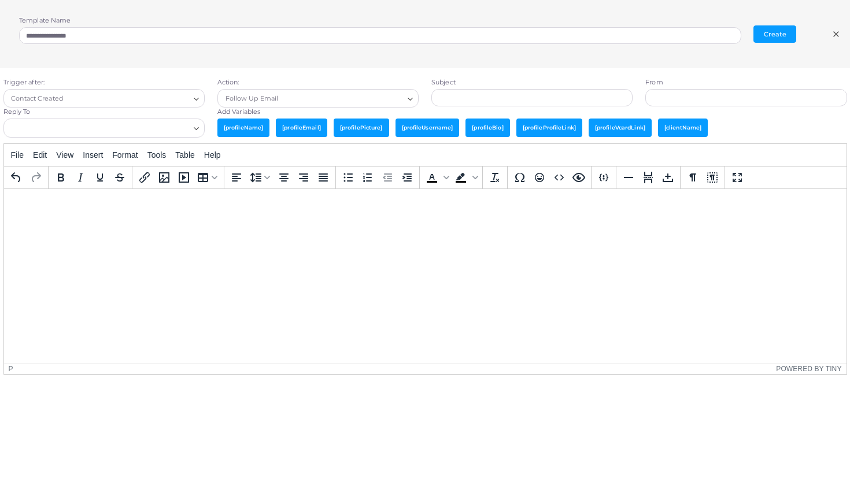
click at [835, 34] on line at bounding box center [836, 34] width 5 height 5
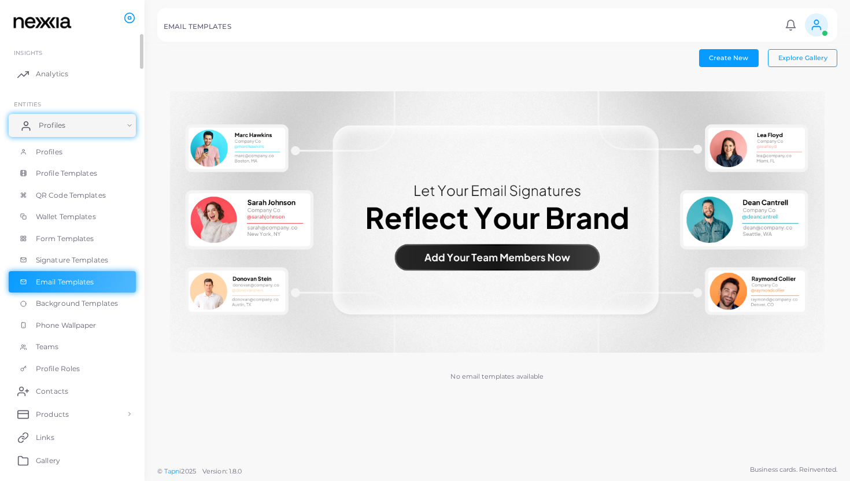
click at [84, 123] on link "Profiles" at bounding box center [72, 125] width 127 height 23
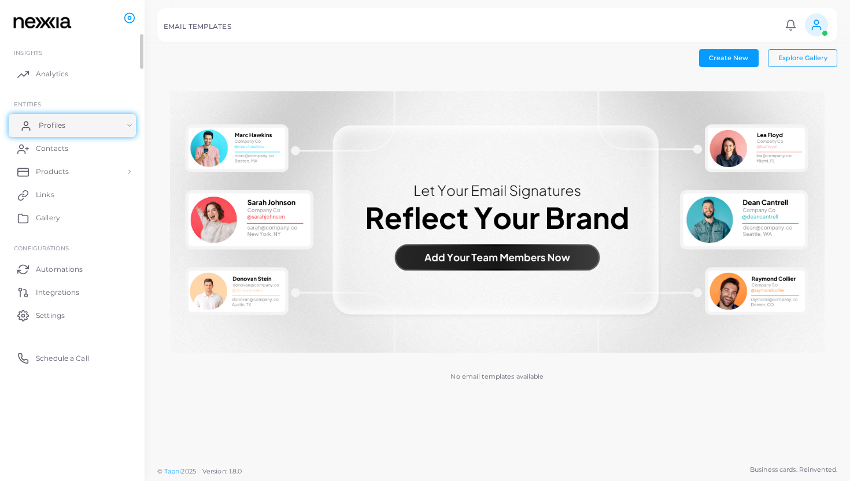
click at [80, 131] on link "Profiles" at bounding box center [72, 125] width 127 height 23
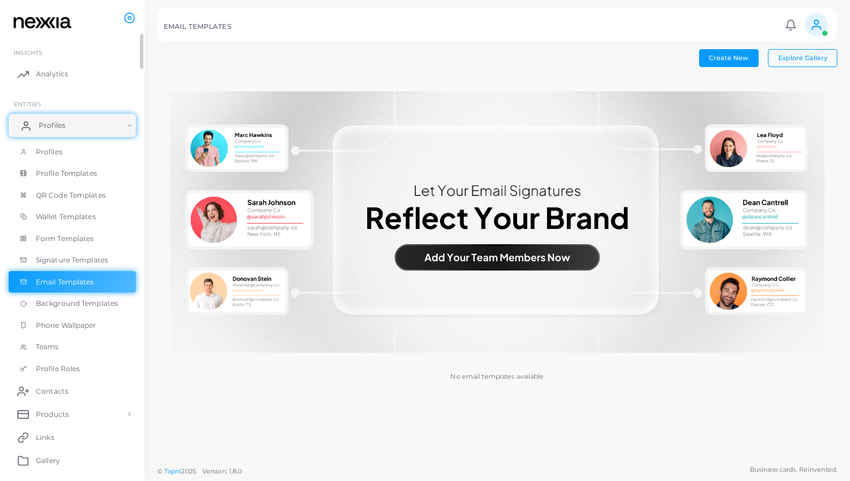
click at [83, 116] on link "Profiles" at bounding box center [72, 125] width 127 height 23
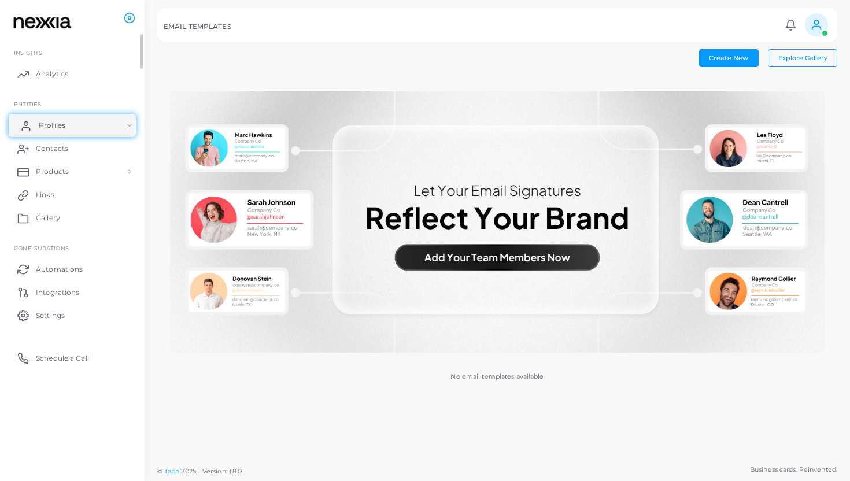
click at [73, 127] on link "Profiles" at bounding box center [72, 125] width 127 height 23
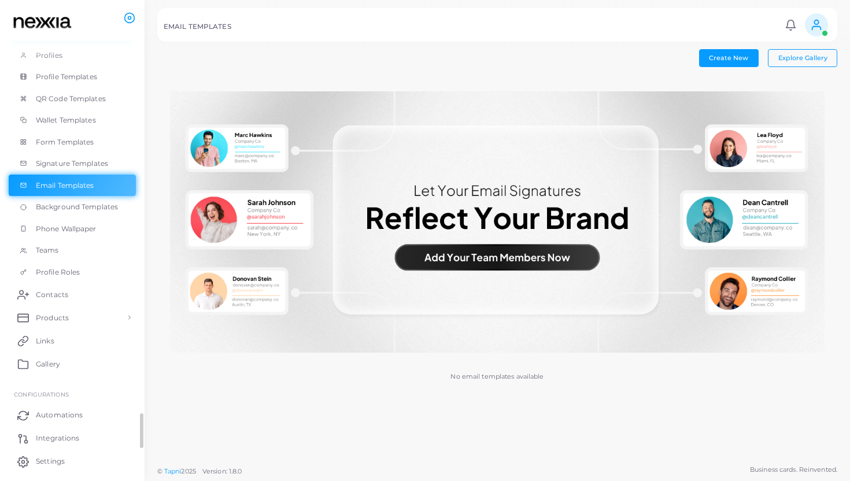
scroll to position [130, 0]
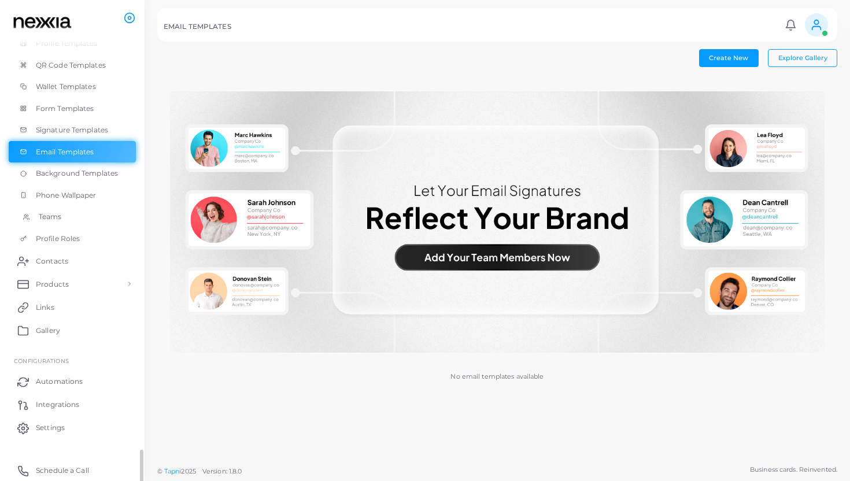
click at [62, 218] on link "Teams" at bounding box center [72, 217] width 127 height 22
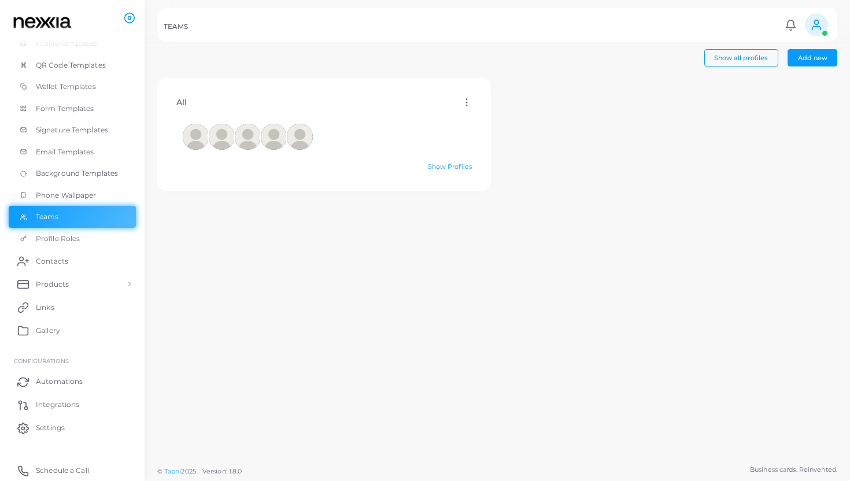
click at [468, 102] on icon at bounding box center [466, 102] width 10 height 10
click at [468, 102] on ul "Edit Delete" at bounding box center [500, 124] width 64 height 44
click at [813, 64] on button "Add new" at bounding box center [812, 57] width 50 height 17
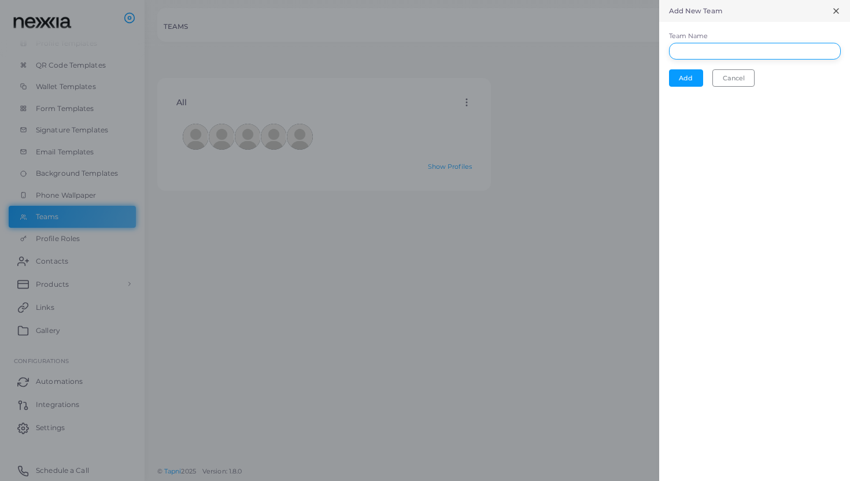
click at [761, 46] on input "Team Name" at bounding box center [755, 51] width 172 height 17
click at [832, 12] on icon at bounding box center [835, 10] width 9 height 9
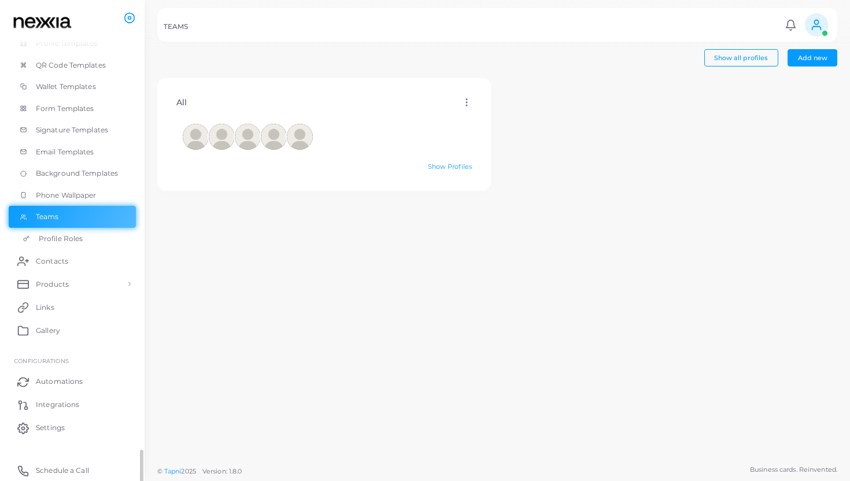
click at [71, 238] on span "Profile Roles" at bounding box center [61, 239] width 44 height 10
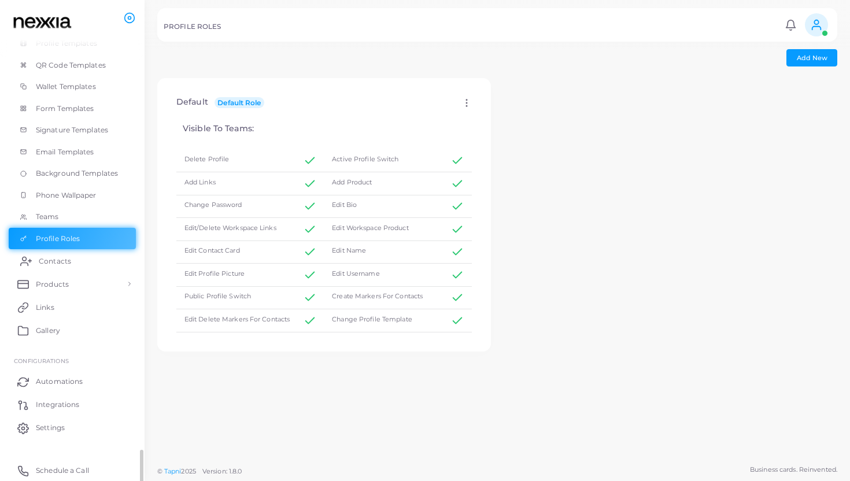
click at [40, 264] on span "Contacts" at bounding box center [55, 261] width 32 height 10
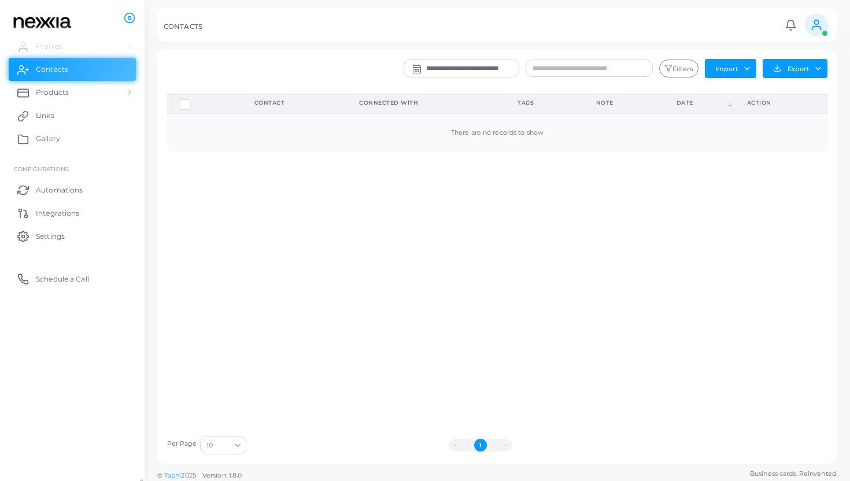
scroll to position [69, 0]
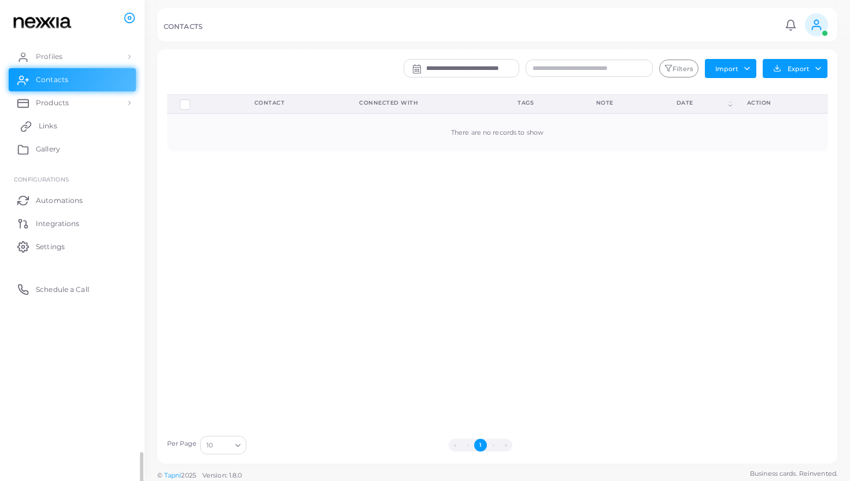
click at [42, 119] on link "Links" at bounding box center [72, 125] width 127 height 23
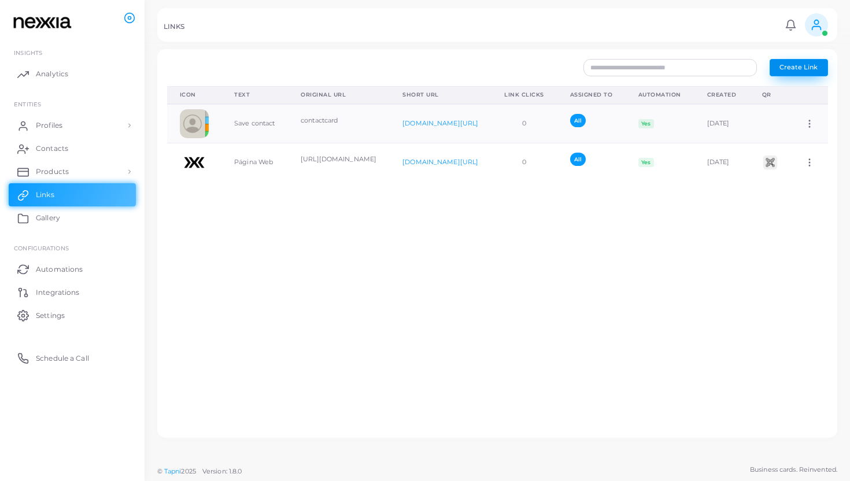
click at [809, 64] on span "Create Link" at bounding box center [798, 67] width 38 height 8
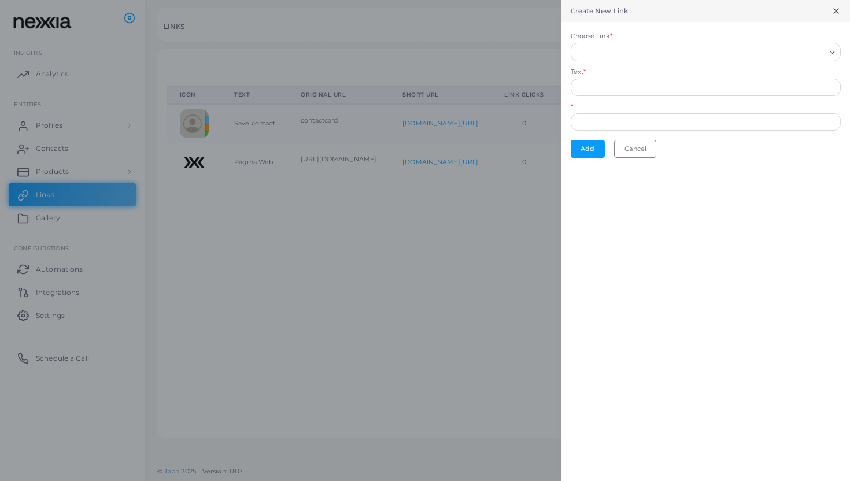
click at [635, 71] on div "Text *" at bounding box center [706, 82] width 270 height 28
click at [649, 85] on input "Text *" at bounding box center [706, 87] width 270 height 17
click at [597, 112] on div "*" at bounding box center [706, 116] width 270 height 28
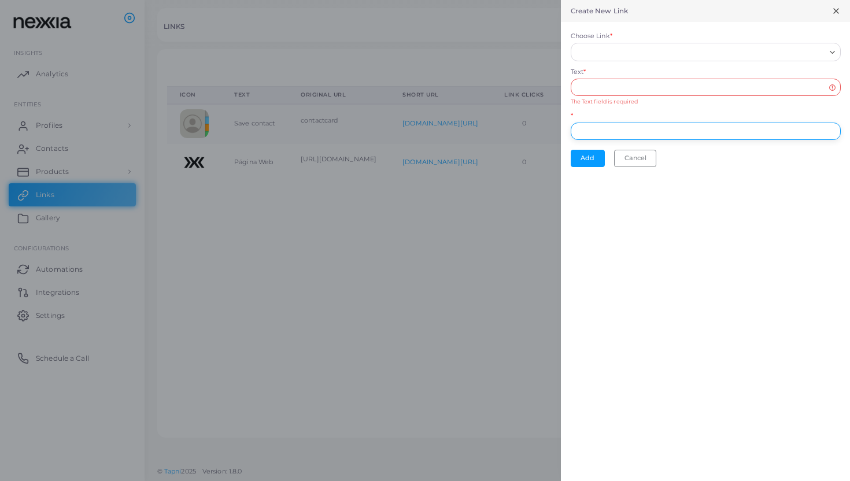
click at [597, 125] on input "*" at bounding box center [706, 131] width 270 height 17
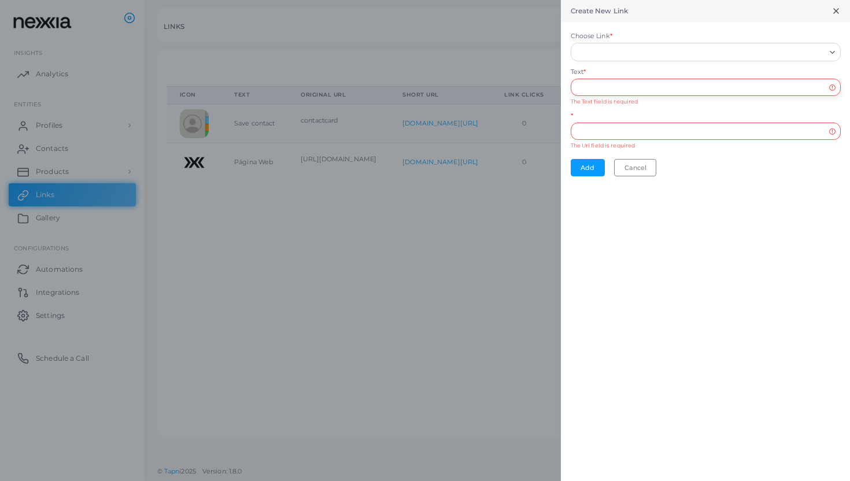
click at [608, 89] on input "Text *" at bounding box center [706, 87] width 270 height 17
click at [618, 169] on button "Cancel" at bounding box center [635, 167] width 42 height 17
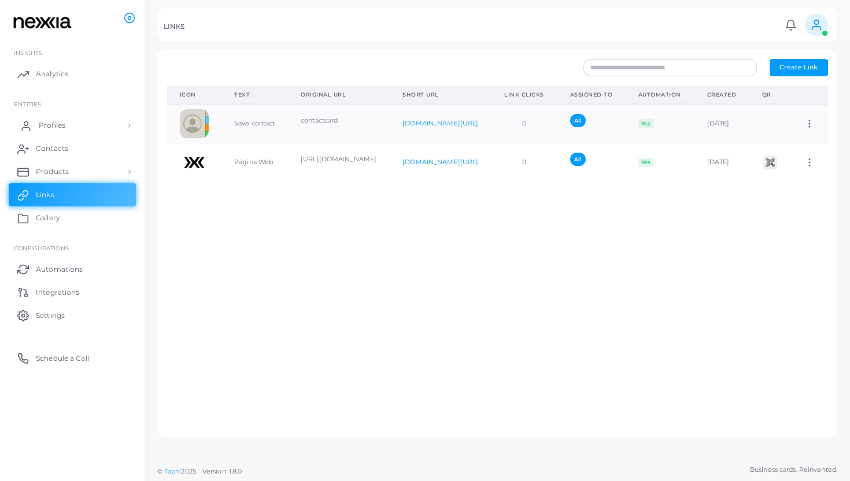
click at [46, 134] on link "Profiles" at bounding box center [72, 125] width 127 height 23
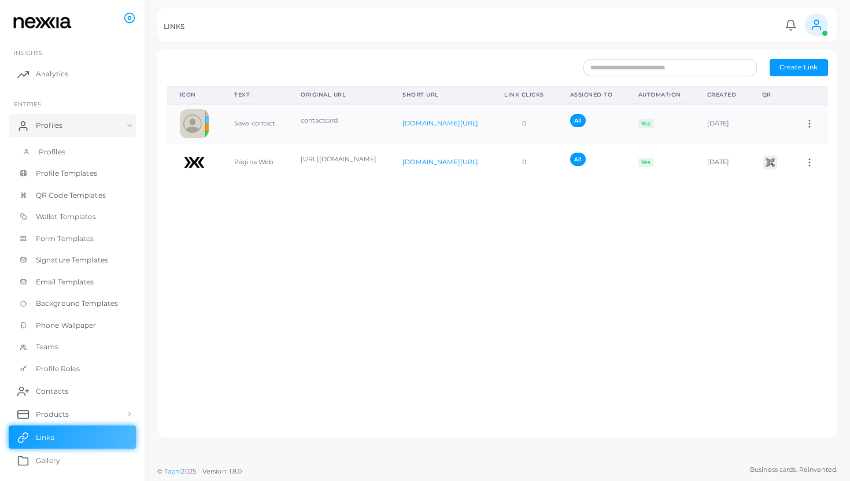
click at [54, 154] on span "Profiles" at bounding box center [52, 152] width 27 height 10
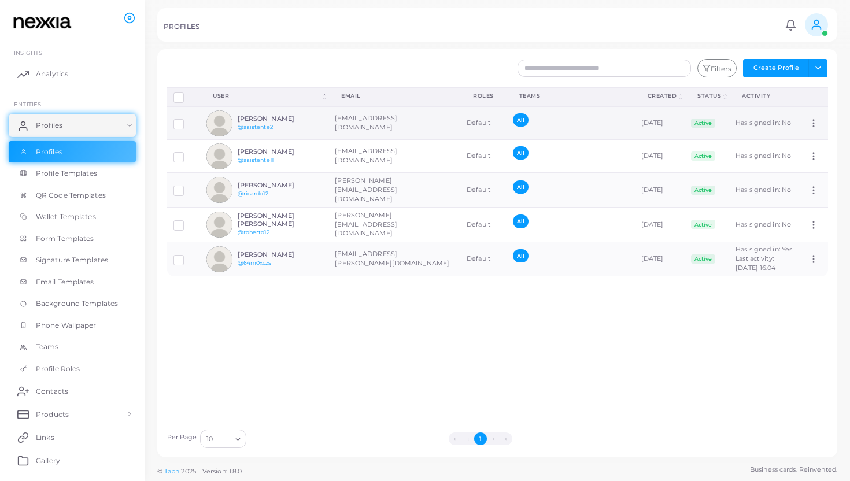
click at [264, 121] on h6 "[PERSON_NAME]" at bounding box center [280, 119] width 85 height 8
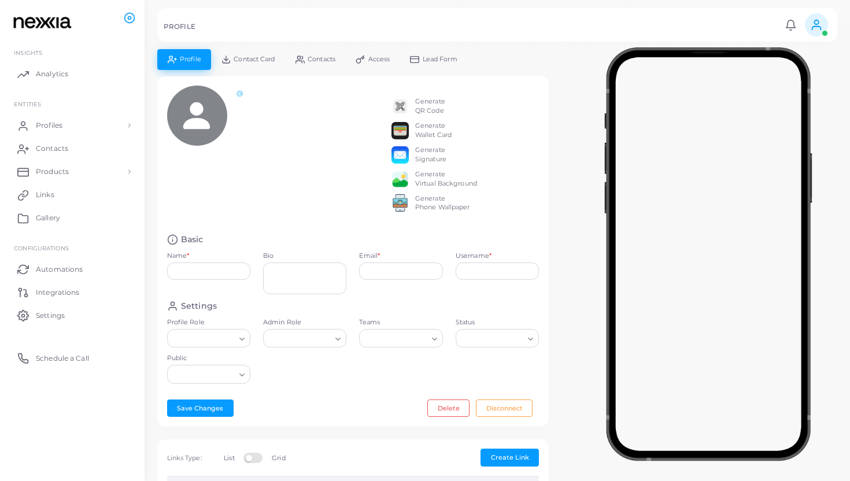
type input "**********"
type textarea "**********"
type input "**********"
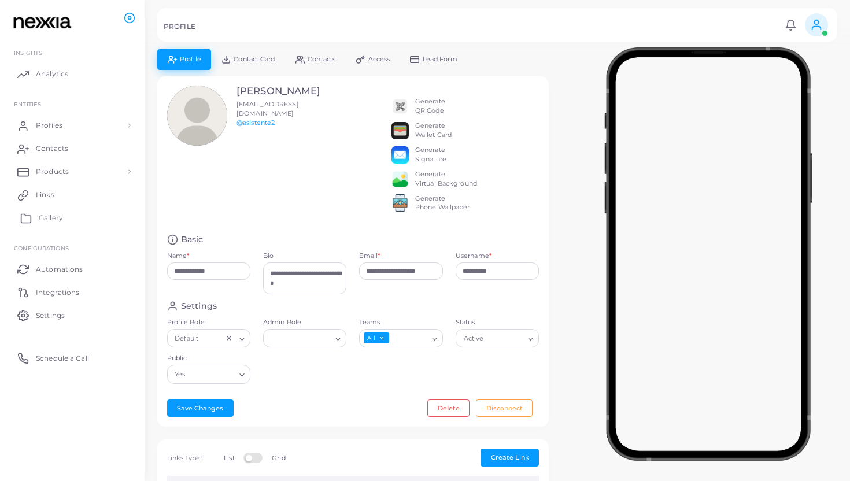
click at [44, 219] on span "Gallery" at bounding box center [51, 218] width 24 height 10
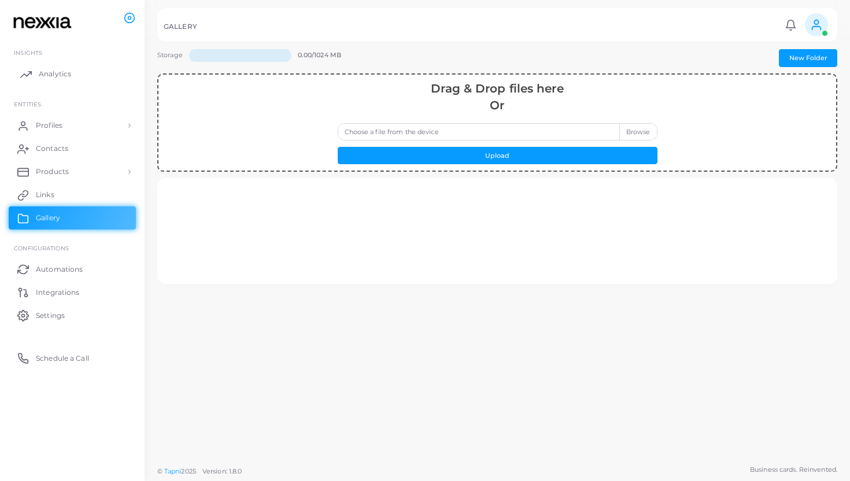
click at [57, 82] on link "Analytics" at bounding box center [72, 73] width 127 height 23
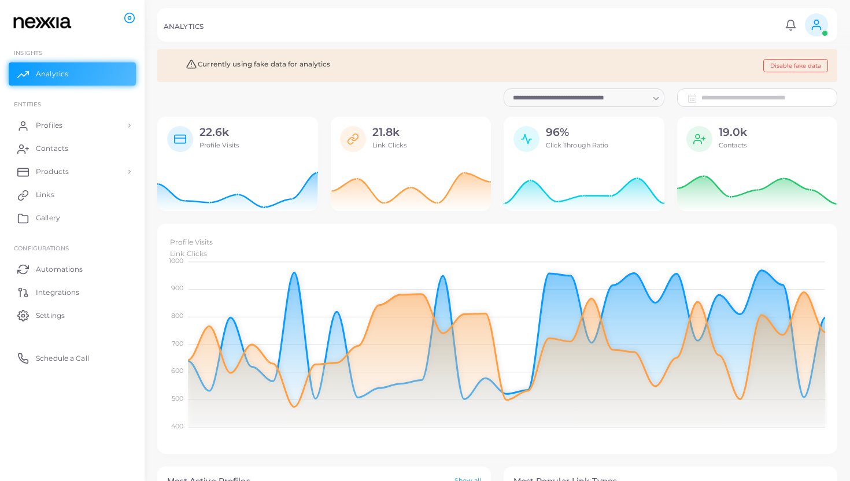
click at [392, 123] on div "21.8k Link Clicks" at bounding box center [411, 138] width 161 height 42
click at [395, 132] on h2 "21.8k" at bounding box center [389, 132] width 34 height 13
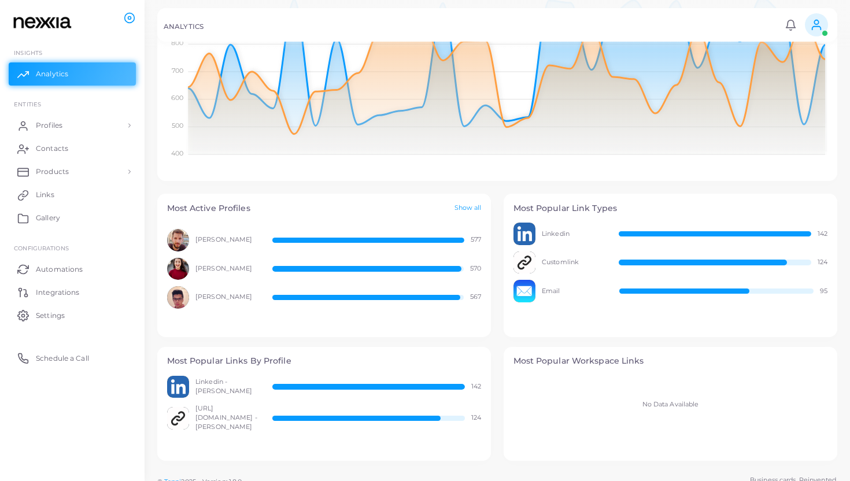
scroll to position [278, 0]
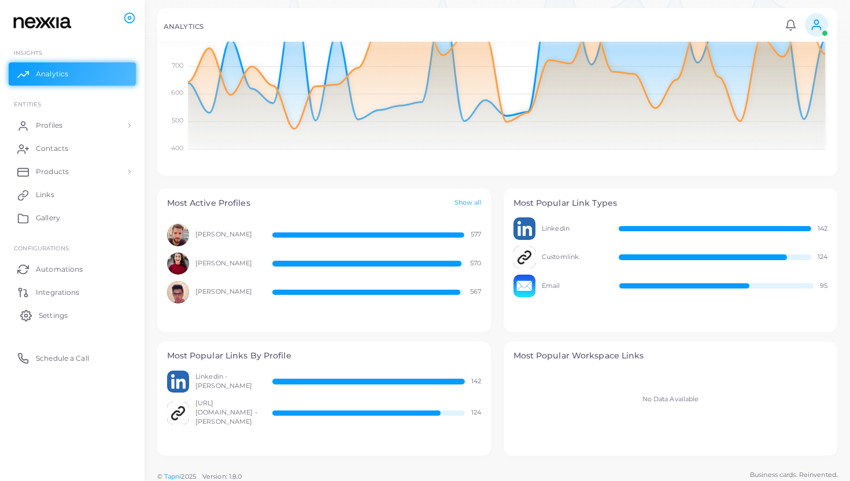
click at [62, 315] on span "Settings" at bounding box center [53, 315] width 29 height 10
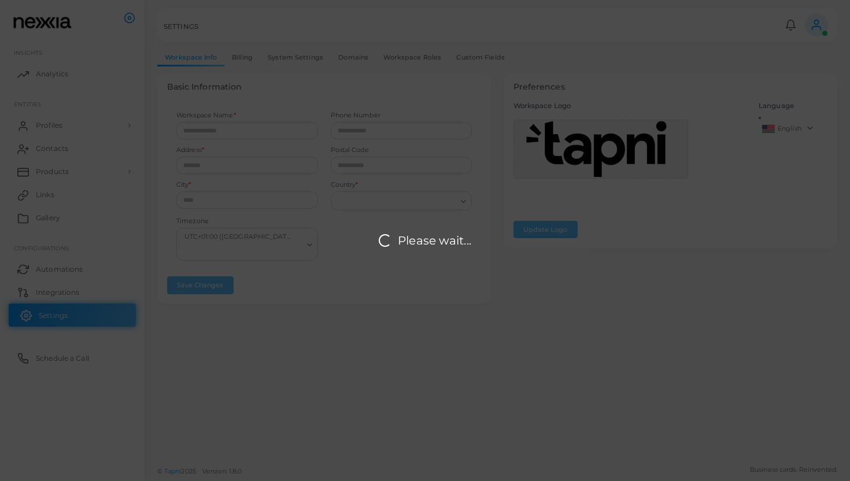
type input "******"
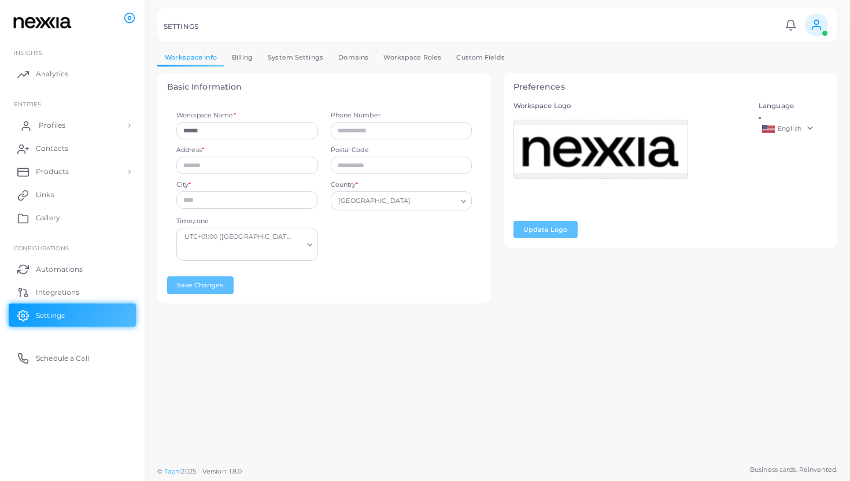
click at [61, 117] on link "Profiles" at bounding box center [72, 125] width 127 height 23
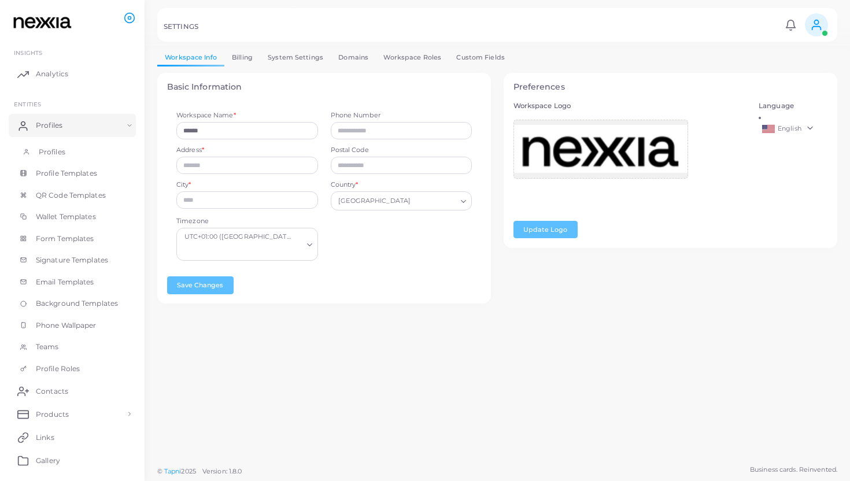
click at [81, 153] on link "Profiles" at bounding box center [72, 152] width 127 height 22
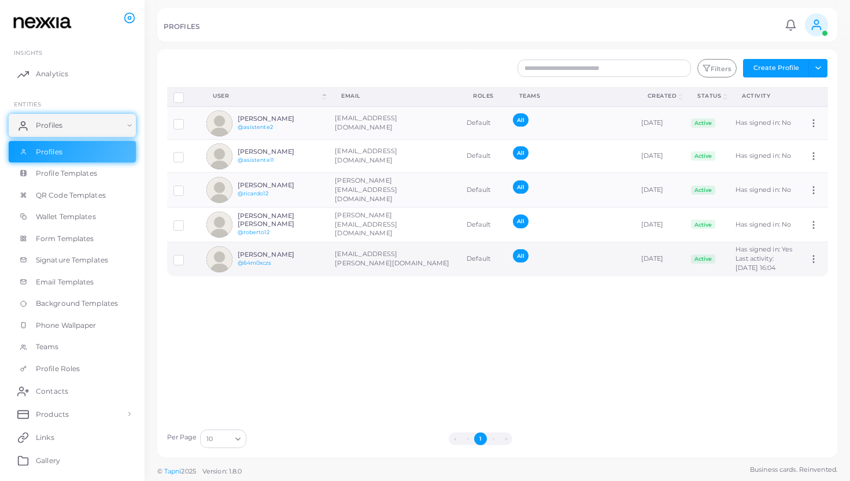
click at [269, 256] on h6 "[PERSON_NAME]" at bounding box center [280, 255] width 85 height 8
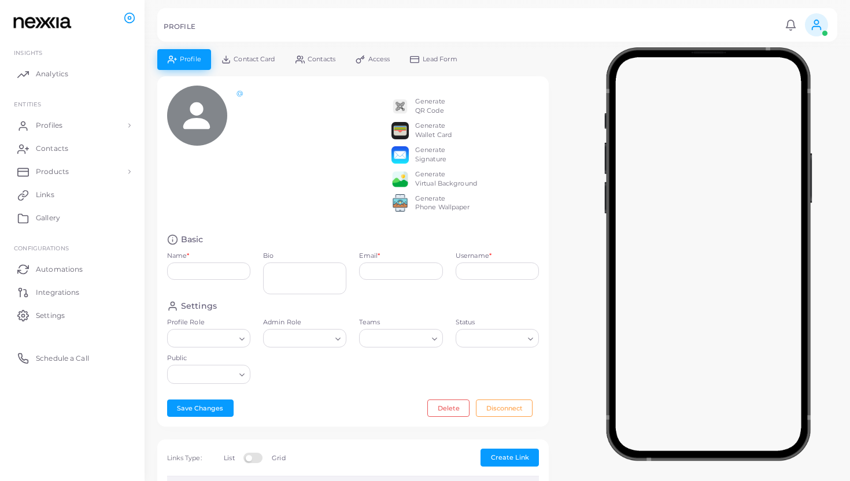
type input "**********"
type textarea "*****"
type input "**********"
type input "********"
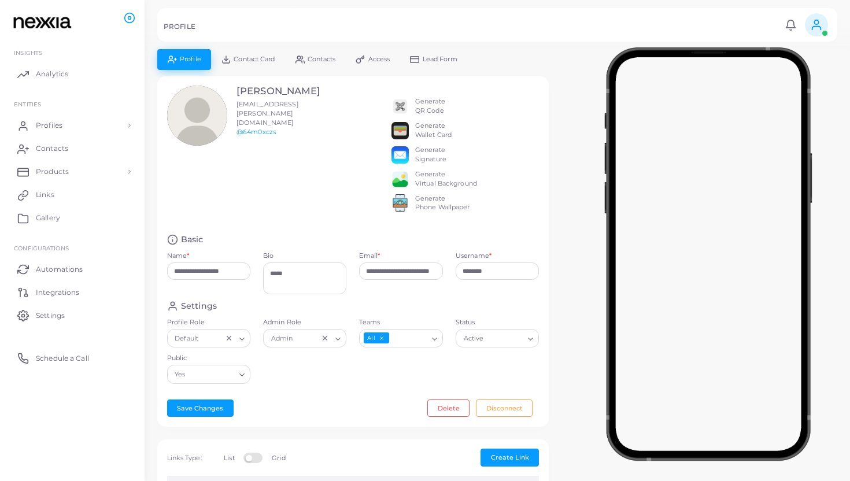
click at [388, 58] on span "Access" at bounding box center [379, 59] width 22 height 6
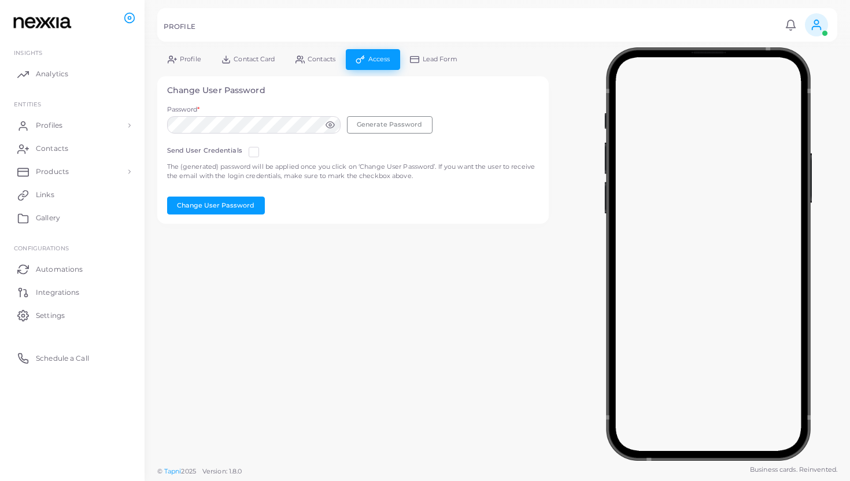
click at [330, 121] on icon at bounding box center [330, 124] width 9 height 6
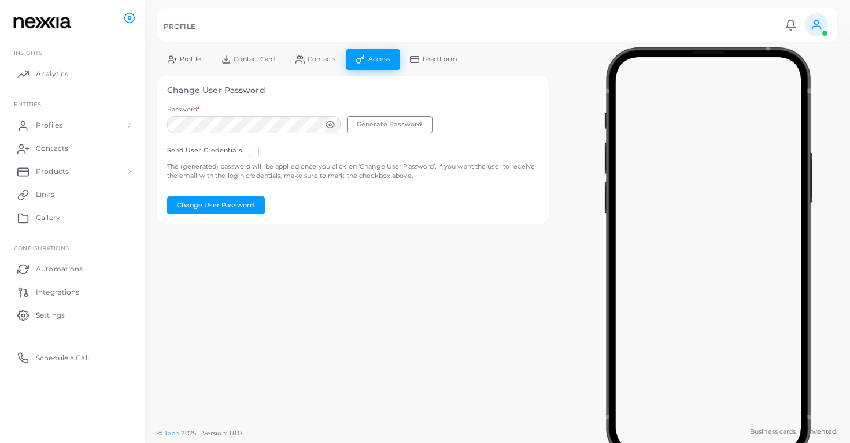
click at [334, 128] on icon at bounding box center [330, 124] width 9 height 9
click at [334, 128] on line at bounding box center [330, 124] width 9 height 9
click at [369, 127] on button "Generate Password" at bounding box center [390, 124] width 86 height 17
click at [329, 125] on circle at bounding box center [330, 125] width 2 height 2
click at [328, 125] on icon at bounding box center [330, 124] width 9 height 6
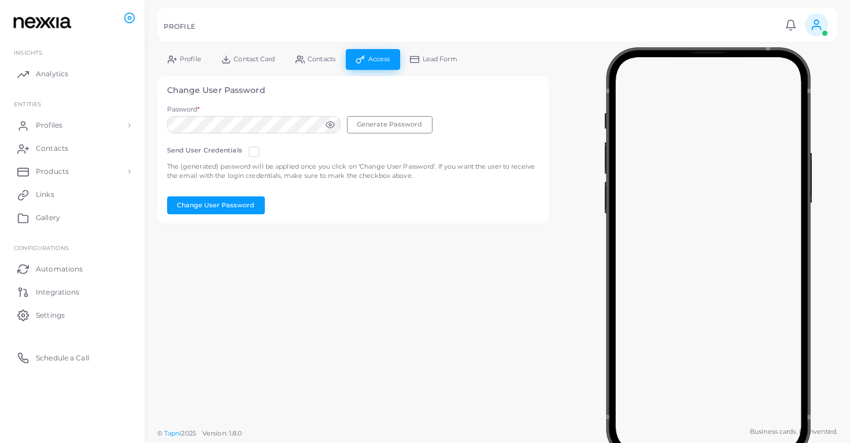
click at [329, 125] on circle at bounding box center [330, 125] width 2 height 2
click at [235, 206] on button "Change User Password" at bounding box center [216, 205] width 98 height 17
click at [87, 133] on link "Profiles" at bounding box center [72, 125] width 127 height 23
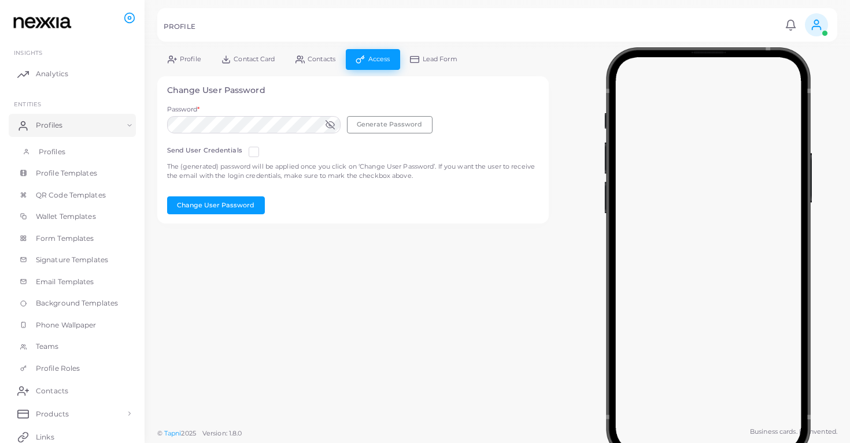
click at [77, 150] on link "Profiles" at bounding box center [72, 152] width 127 height 22
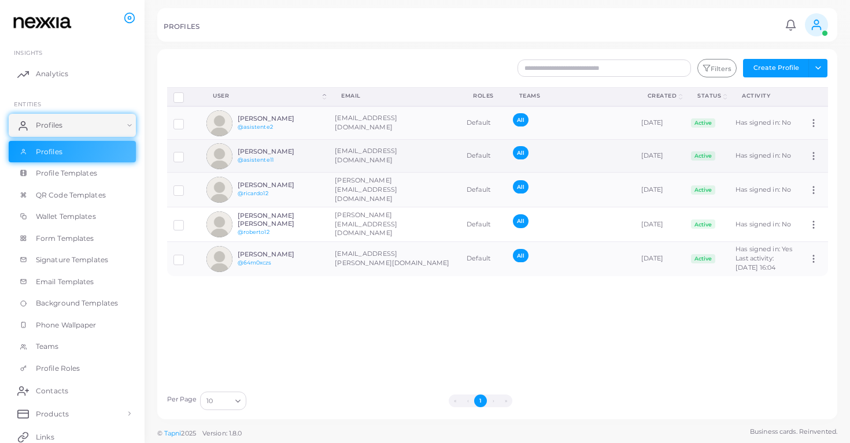
click at [372, 154] on td "[EMAIL_ADDRESS][DOMAIN_NAME]" at bounding box center [394, 156] width 132 height 33
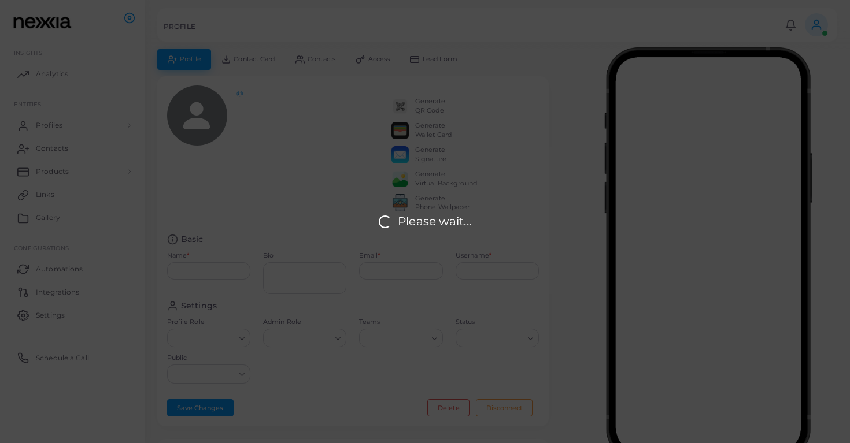
type input "**********"
type textarea "**********"
type input "**********"
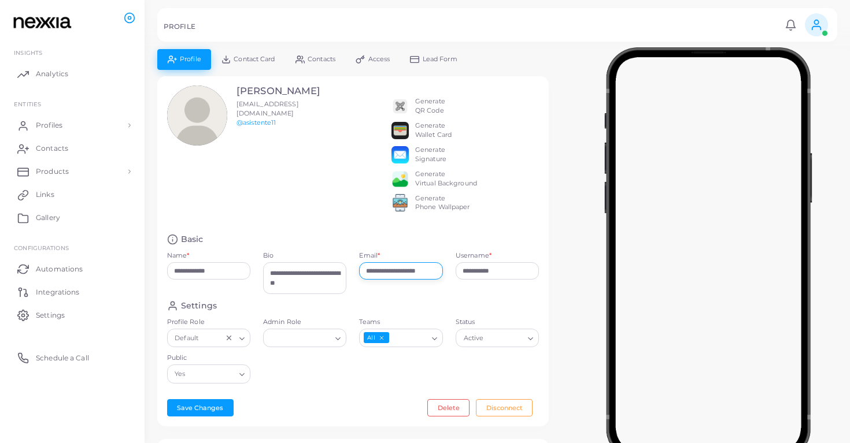
click at [384, 278] on input "**********" at bounding box center [400, 270] width 83 height 17
drag, startPoint x: 397, startPoint y: 279, endPoint x: 307, endPoint y: 279, distance: 89.6
click at [308, 279] on div "**********" at bounding box center [353, 267] width 385 height 66
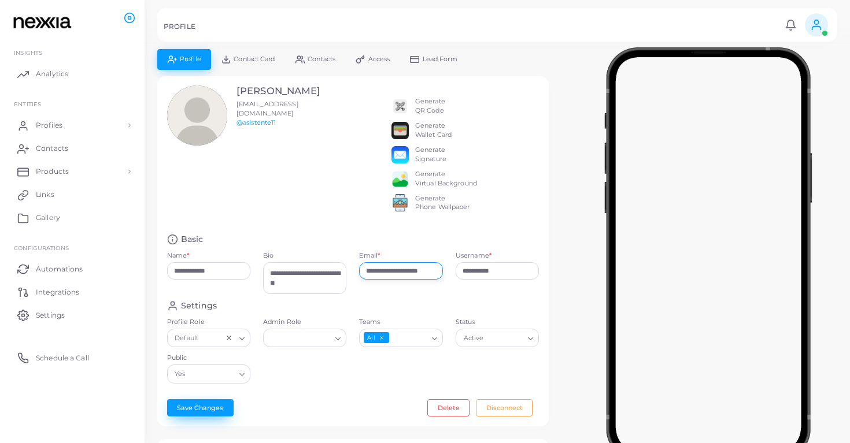
type input "**********"
click at [198, 417] on button "Save Changes" at bounding box center [200, 408] width 66 height 17
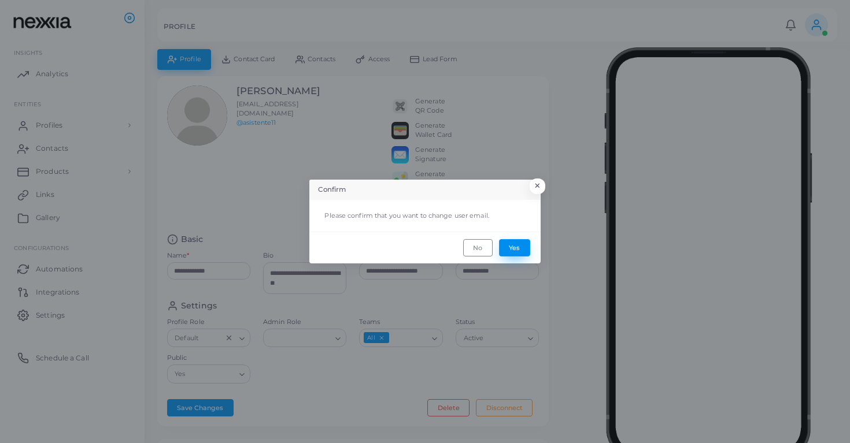
click at [518, 253] on button "Yes" at bounding box center [514, 247] width 31 height 17
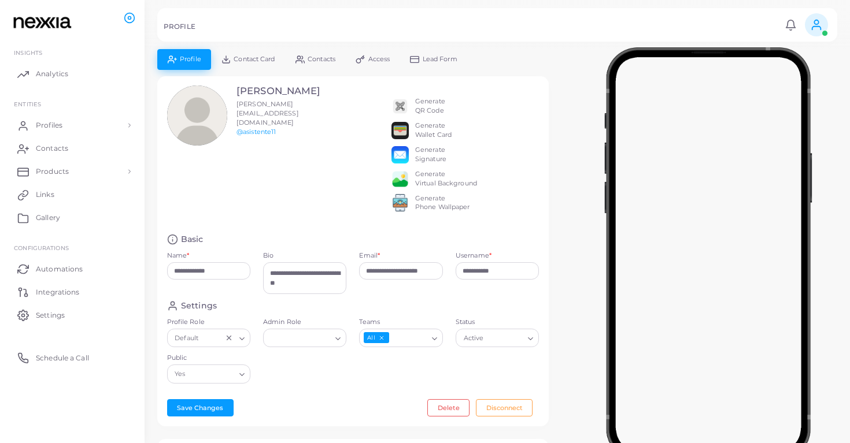
click at [312, 68] on link "Contacts" at bounding box center [315, 59] width 60 height 20
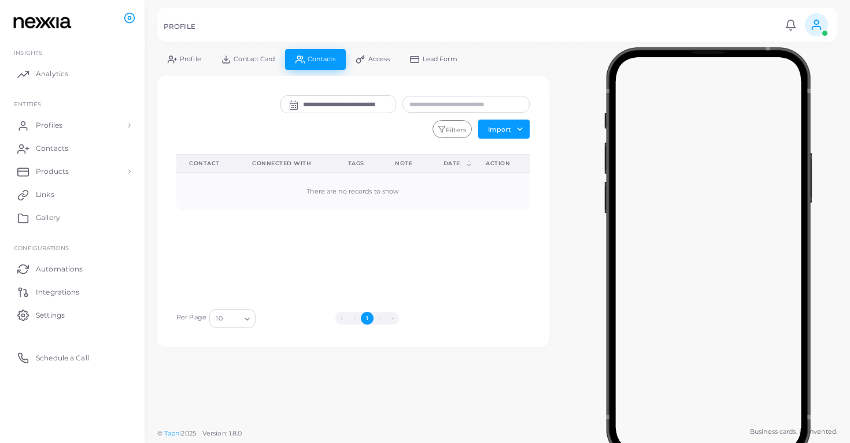
click at [253, 58] on span "Contact Card" at bounding box center [254, 59] width 41 height 6
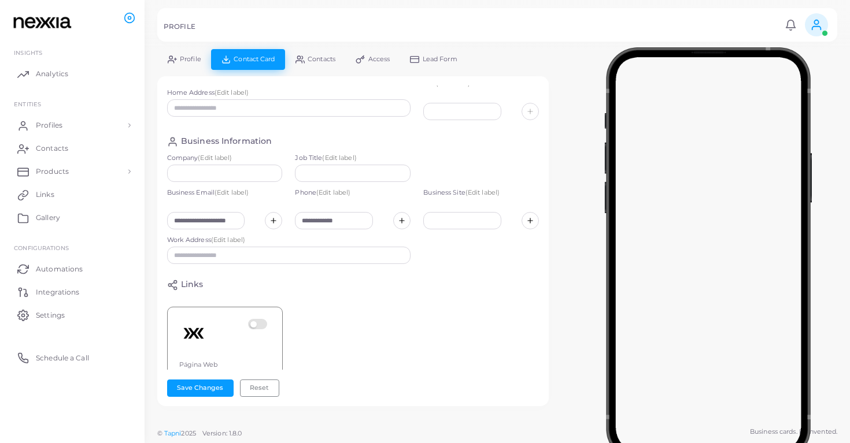
scroll to position [136, 0]
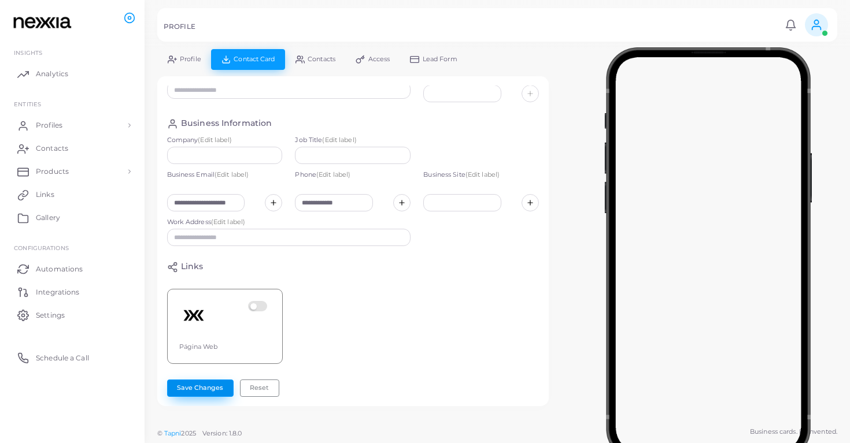
click at [201, 386] on button "Save Changes" at bounding box center [200, 388] width 66 height 17
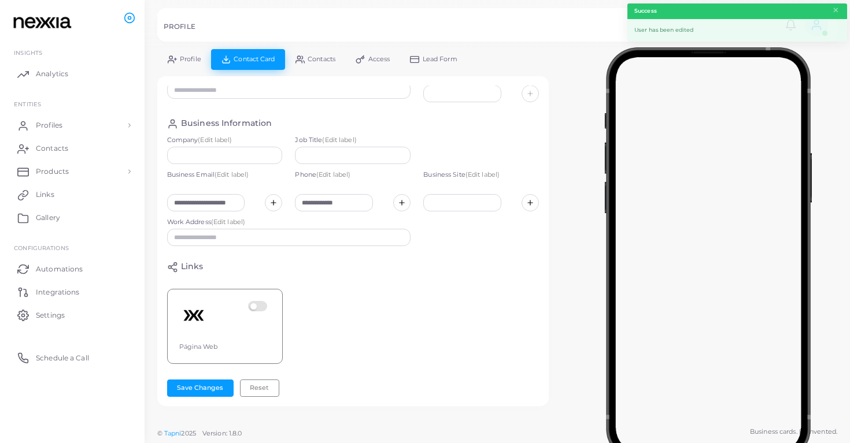
click at [191, 64] on link "Profile" at bounding box center [184, 59] width 54 height 20
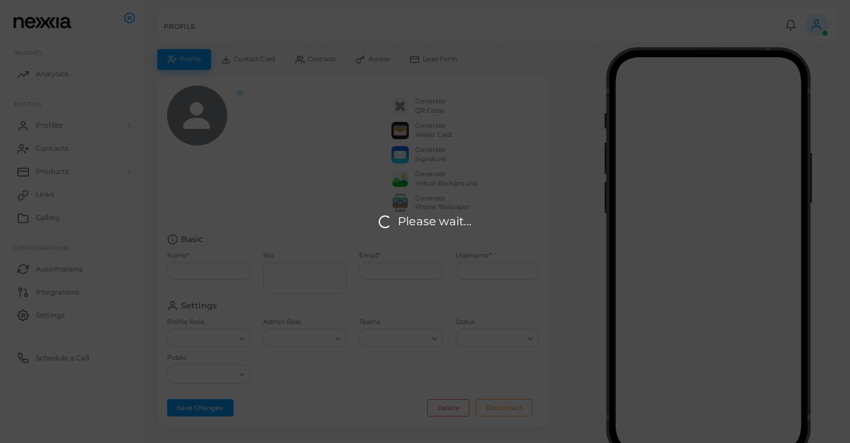
type input "**********"
type textarea "**********"
type input "**********"
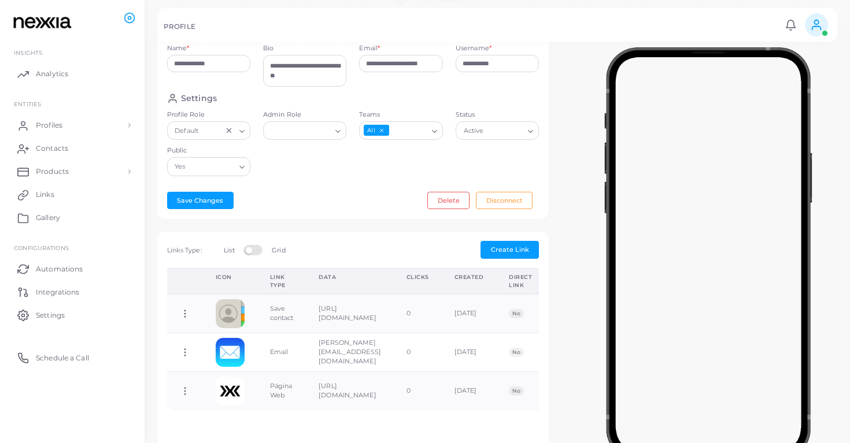
scroll to position [206, 0]
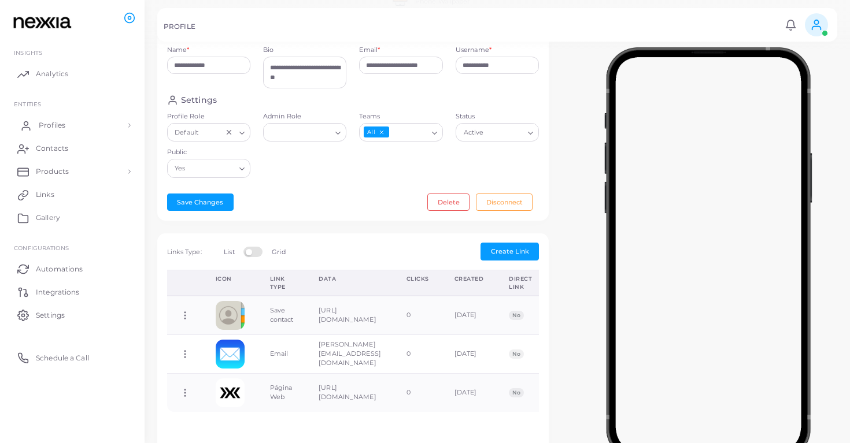
click at [63, 120] on span "Profiles" at bounding box center [52, 125] width 27 height 10
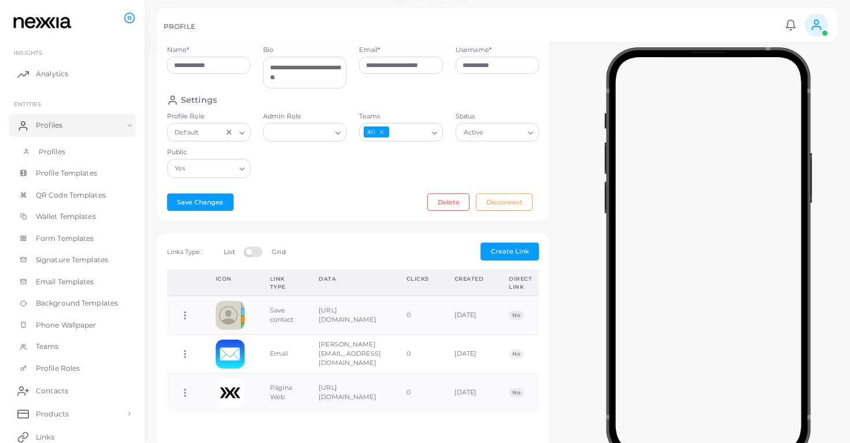
click at [73, 147] on link "Profiles" at bounding box center [72, 152] width 127 height 22
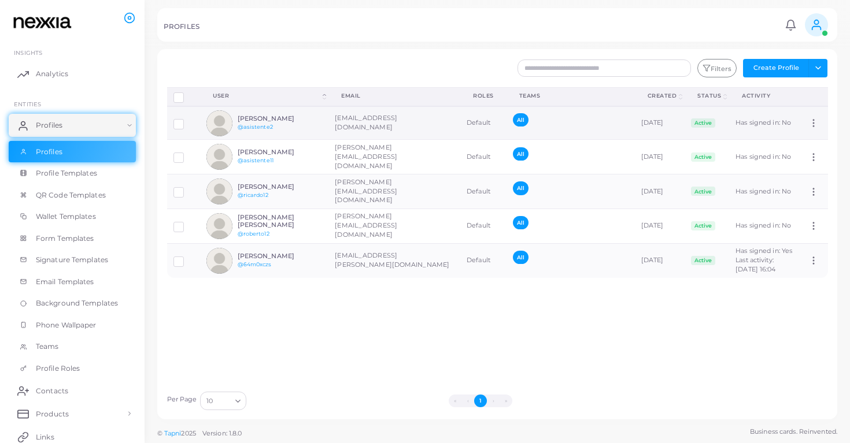
click at [357, 121] on td "[EMAIL_ADDRESS][DOMAIN_NAME]" at bounding box center [394, 123] width 132 height 34
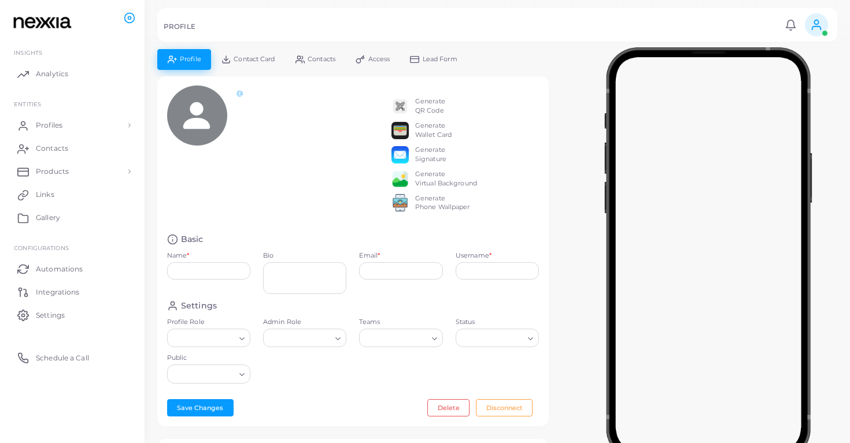
type input "**********"
type textarea "**********"
type input "**********"
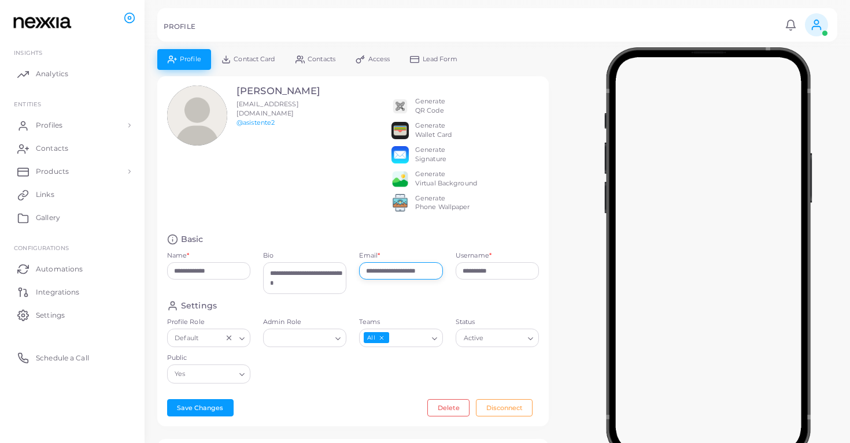
click at [375, 280] on input "**********" at bounding box center [400, 270] width 83 height 17
type input "**********"
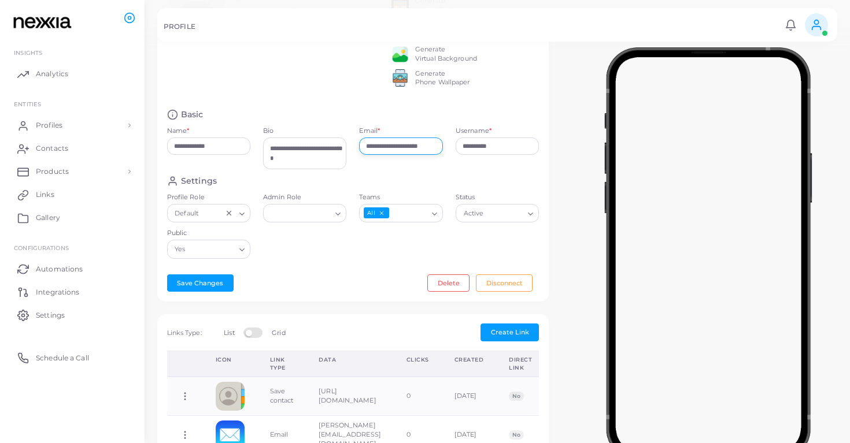
scroll to position [84, 0]
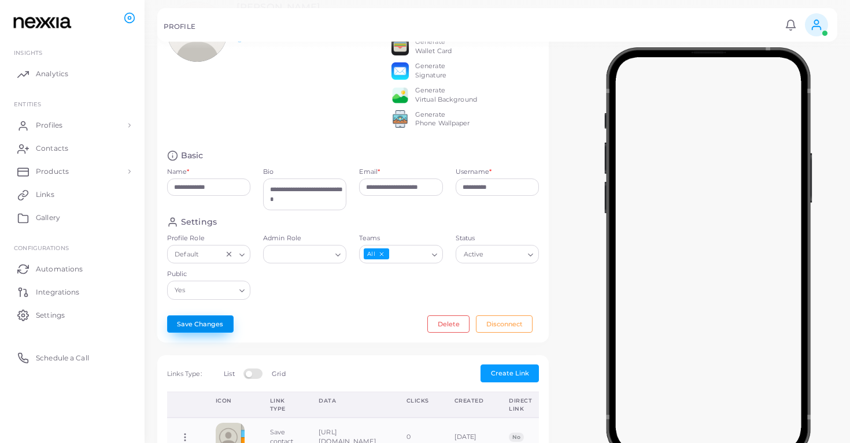
click at [205, 333] on button "Save Changes" at bounding box center [200, 324] width 66 height 17
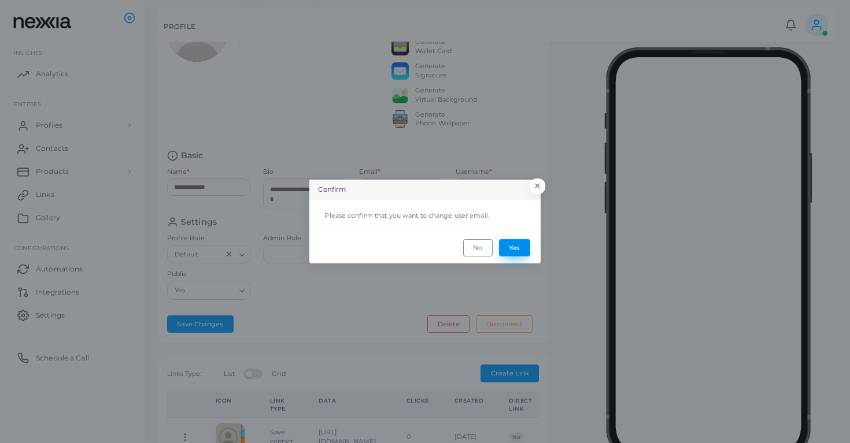
click at [519, 246] on button "Yes" at bounding box center [514, 247] width 31 height 17
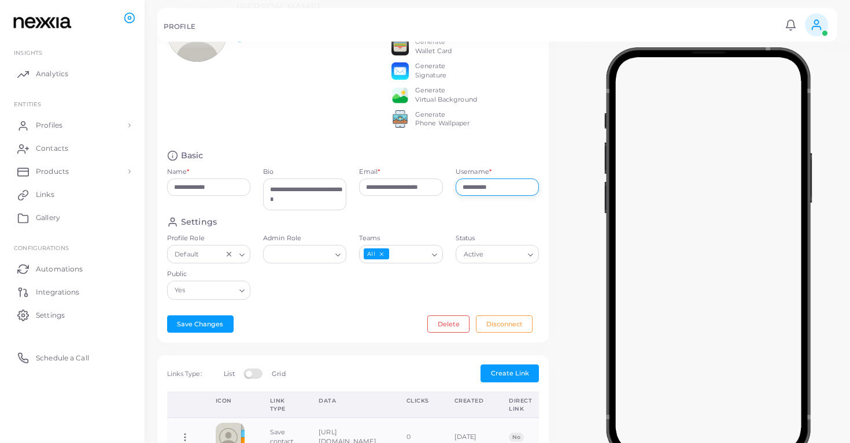
click at [495, 193] on input "**********" at bounding box center [497, 187] width 83 height 17
click at [423, 196] on input "**********" at bounding box center [400, 187] width 83 height 17
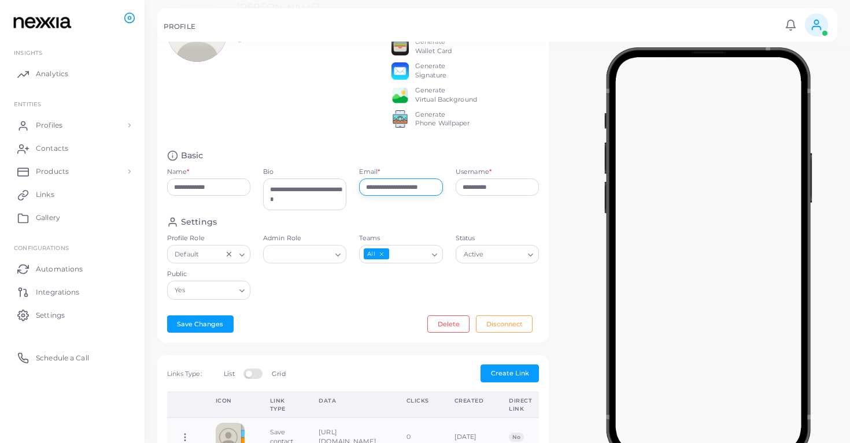
click at [423, 196] on input "**********" at bounding box center [400, 187] width 83 height 17
click at [443, 180] on div "**********" at bounding box center [401, 192] width 96 height 49
click at [420, 196] on input "**********" at bounding box center [400, 187] width 83 height 17
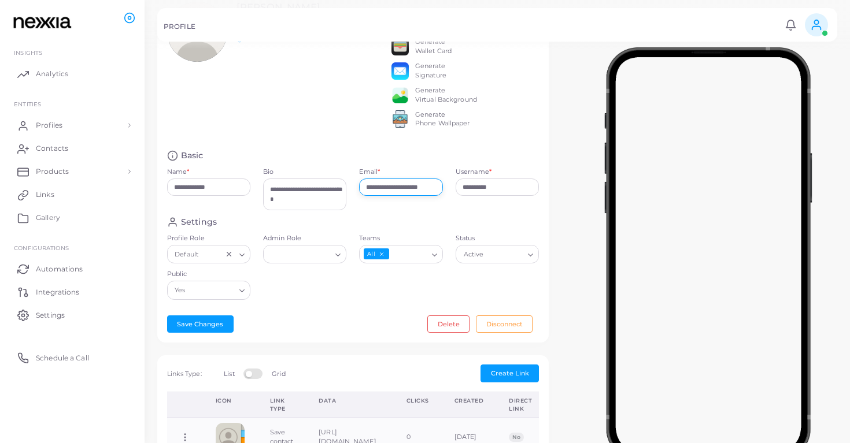
click at [420, 196] on input "**********" at bounding box center [400, 187] width 83 height 17
click at [424, 174] on div "**********" at bounding box center [353, 183] width 385 height 66
click at [384, 258] on button "Deselect All" at bounding box center [382, 254] width 8 height 8
click at [387, 261] on input "Teams" at bounding box center [394, 254] width 66 height 13
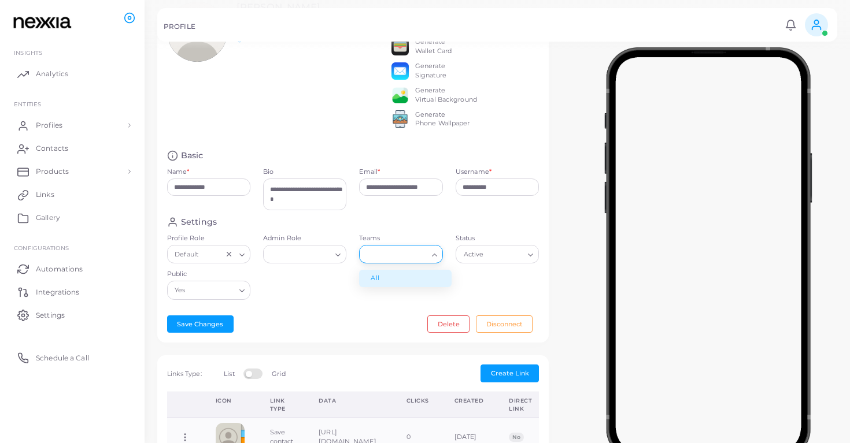
click at [386, 282] on li "All" at bounding box center [405, 278] width 93 height 17
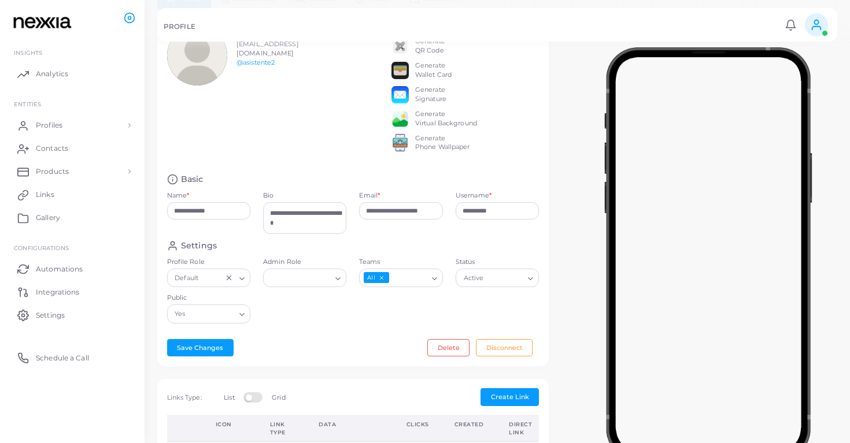
scroll to position [55, 0]
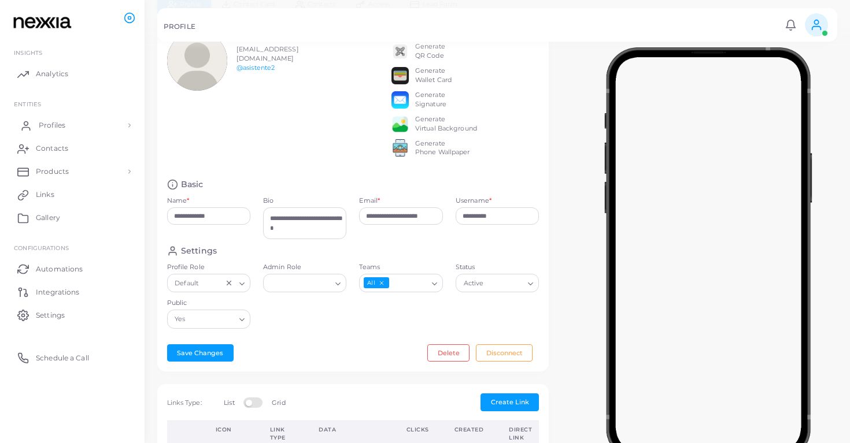
click at [74, 124] on link "Profiles" at bounding box center [72, 125] width 127 height 23
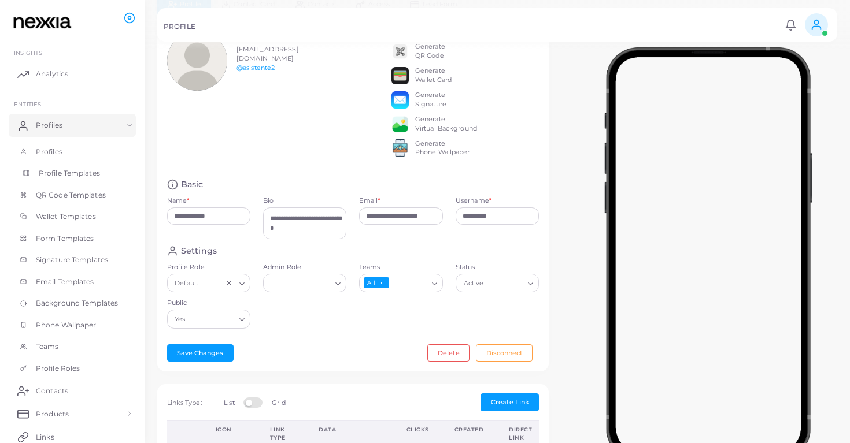
click at [92, 163] on link "Profile Templates" at bounding box center [72, 173] width 127 height 22
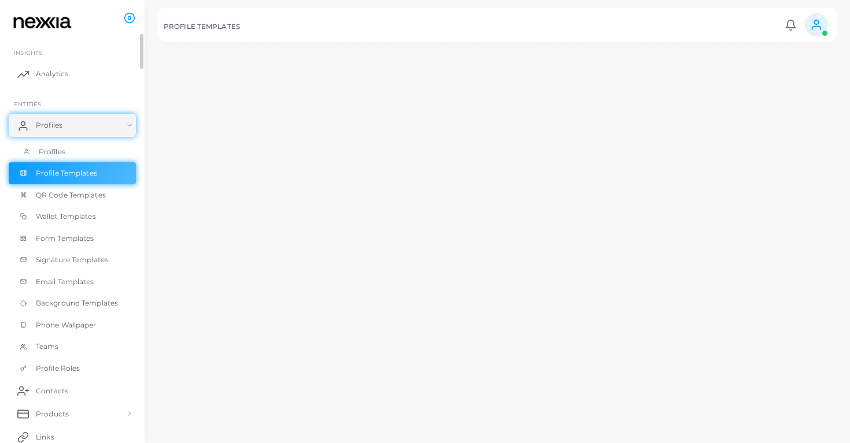
click at [91, 158] on link "Profiles" at bounding box center [72, 152] width 127 height 22
